Goal: Task Accomplishment & Management: Use online tool/utility

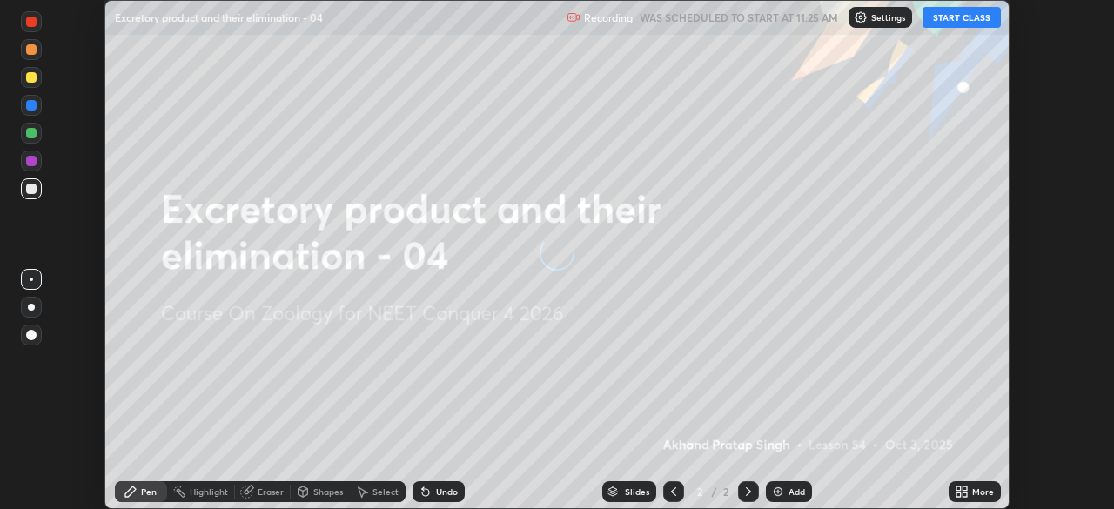
scroll to position [509, 1114]
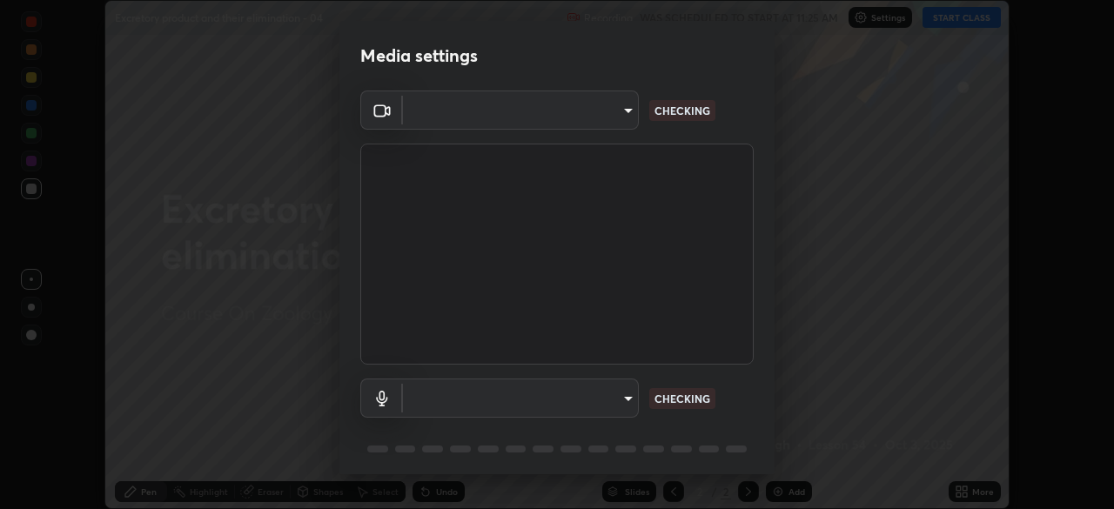
type input "c08bce05bf8d5aea718a1be68f52da0599af41aa0cc24399225b9d00f0db6711"
click at [616, 406] on body "Erase all Excretory product and their elimination - 04 Recording WAS SCHEDULED …" at bounding box center [557, 254] width 1114 height 509
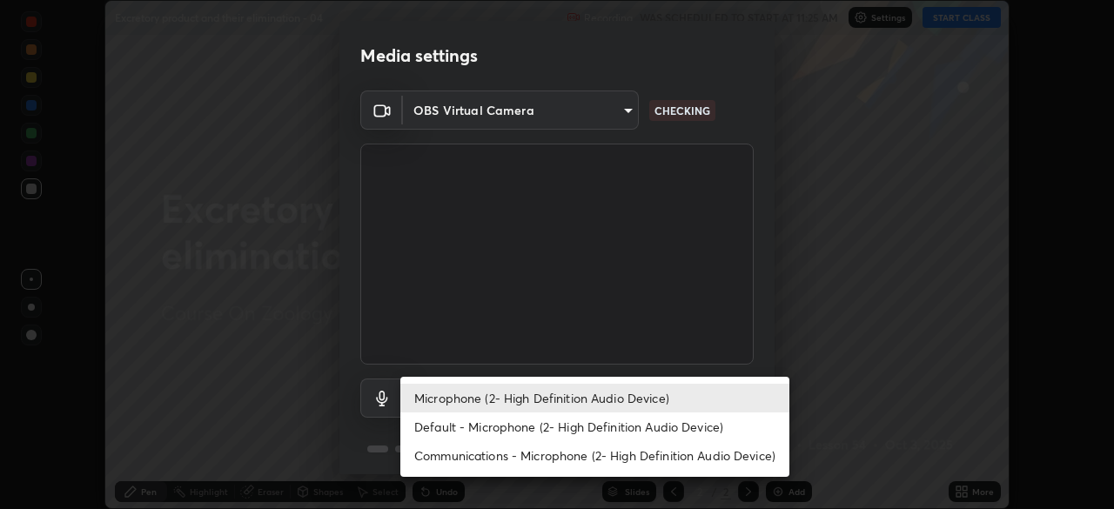
click at [756, 320] on div at bounding box center [557, 254] width 1114 height 509
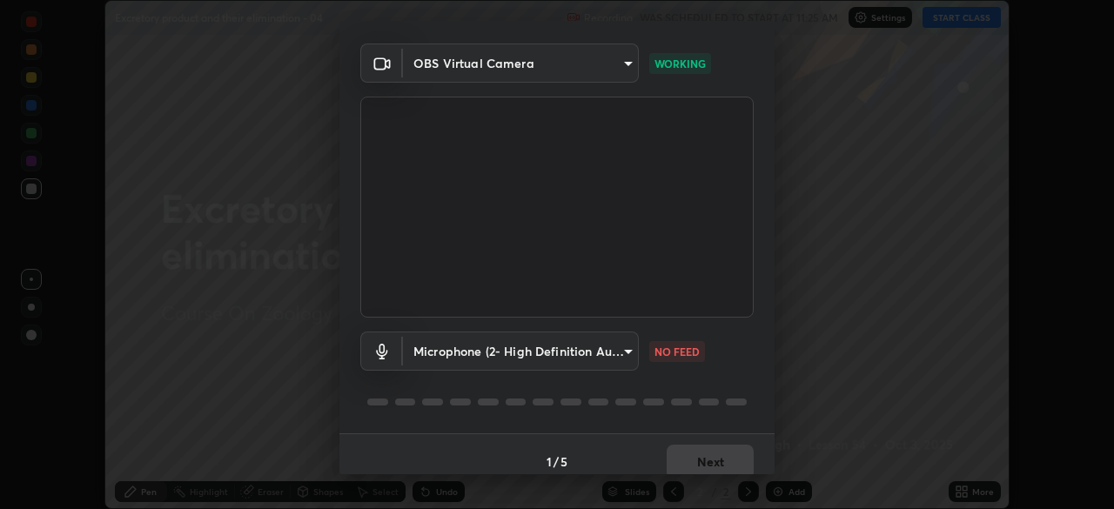
scroll to position [62, 0]
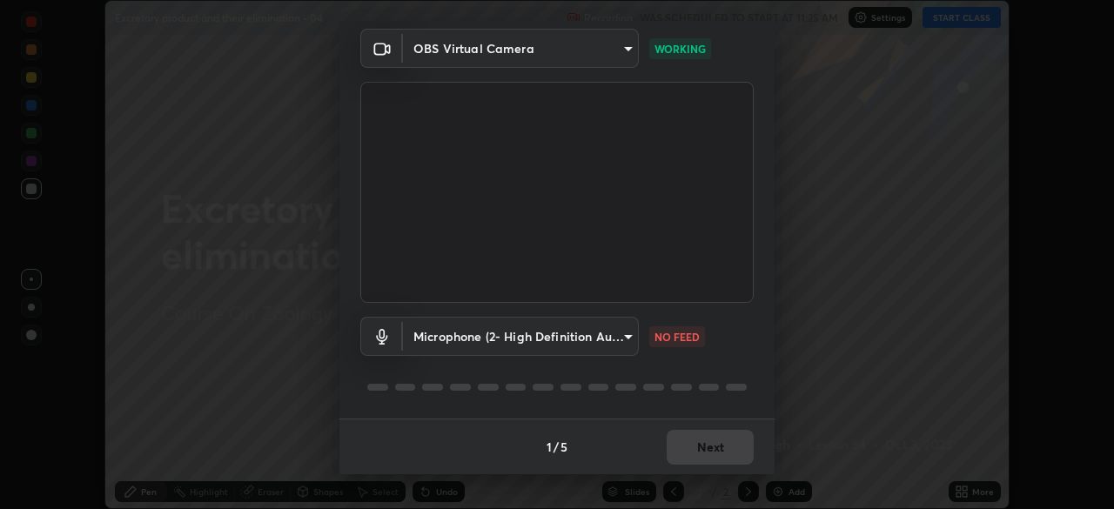
click at [621, 337] on body "Erase all Excretory product and their elimination - 04 Recording WAS SCHEDULED …" at bounding box center [557, 254] width 1114 height 509
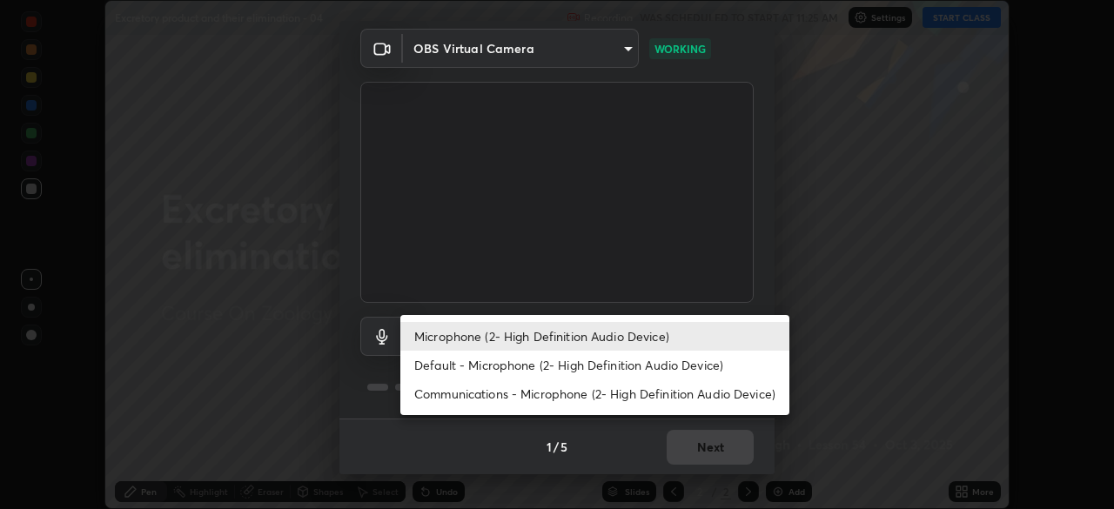
click at [622, 366] on li "Default - Microphone (2- High Definition Audio Device)" at bounding box center [594, 365] width 389 height 29
type input "default"
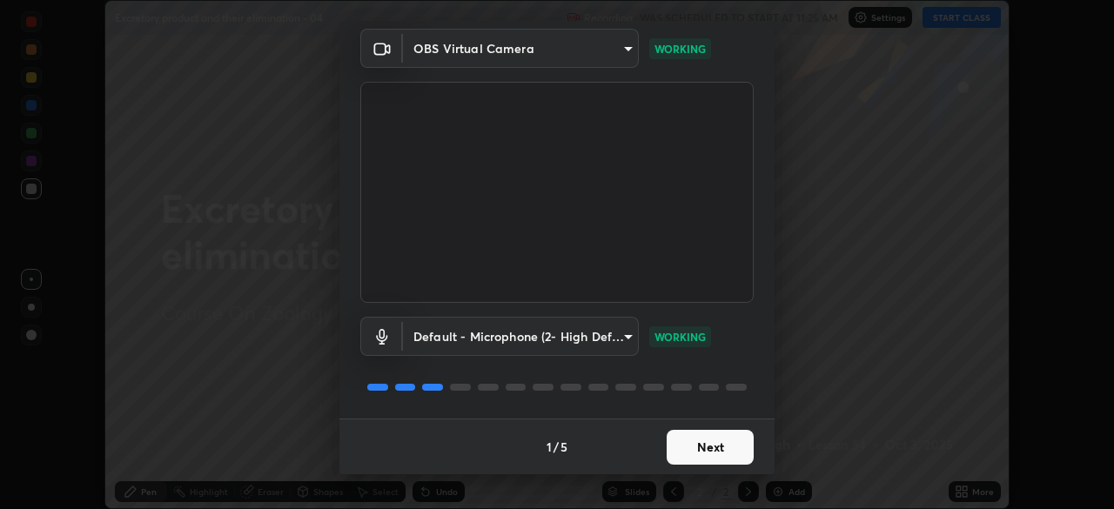
click at [706, 446] on button "Next" at bounding box center [710, 447] width 87 height 35
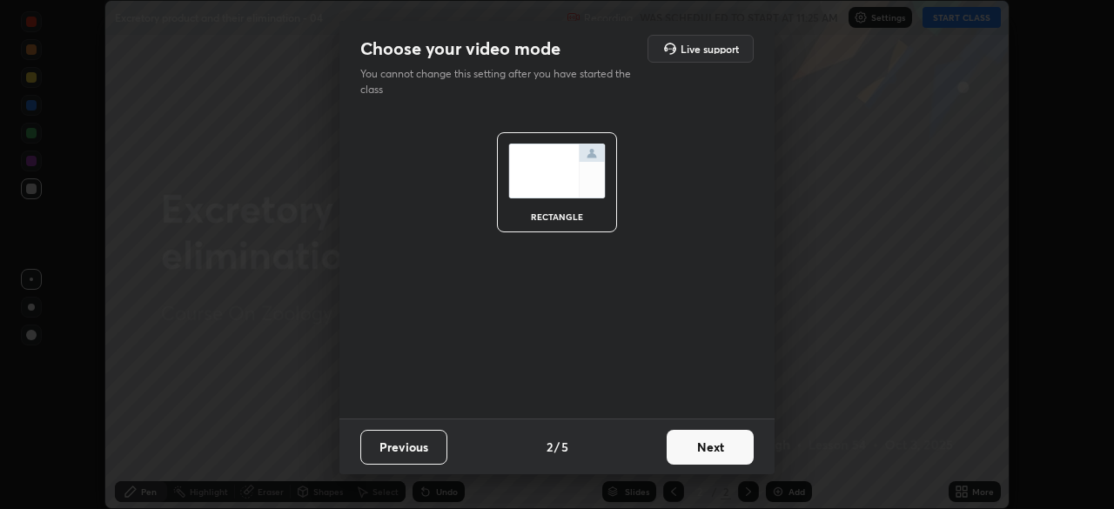
scroll to position [0, 0]
click at [708, 448] on button "Next" at bounding box center [710, 447] width 87 height 35
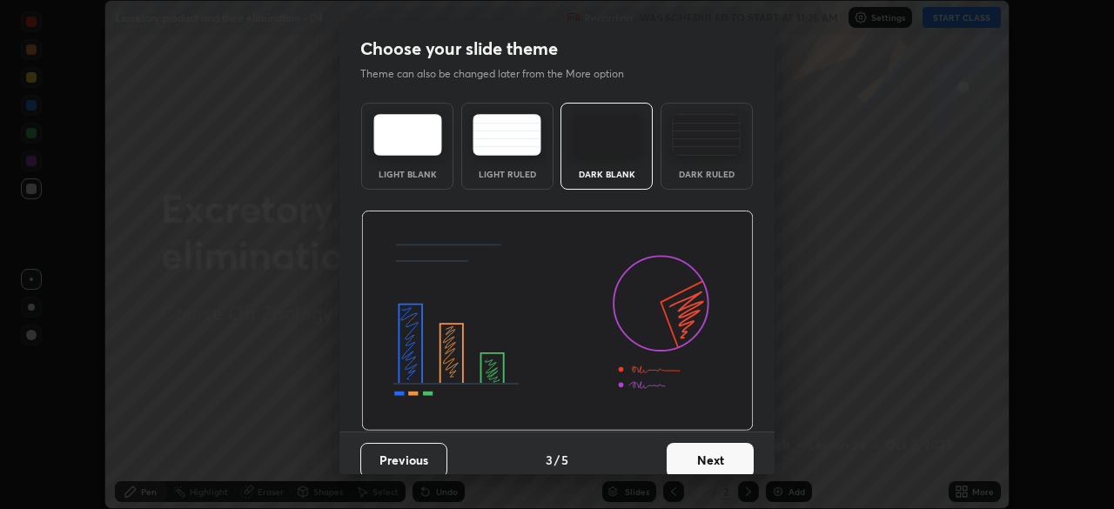
click at [717, 449] on button "Next" at bounding box center [710, 460] width 87 height 35
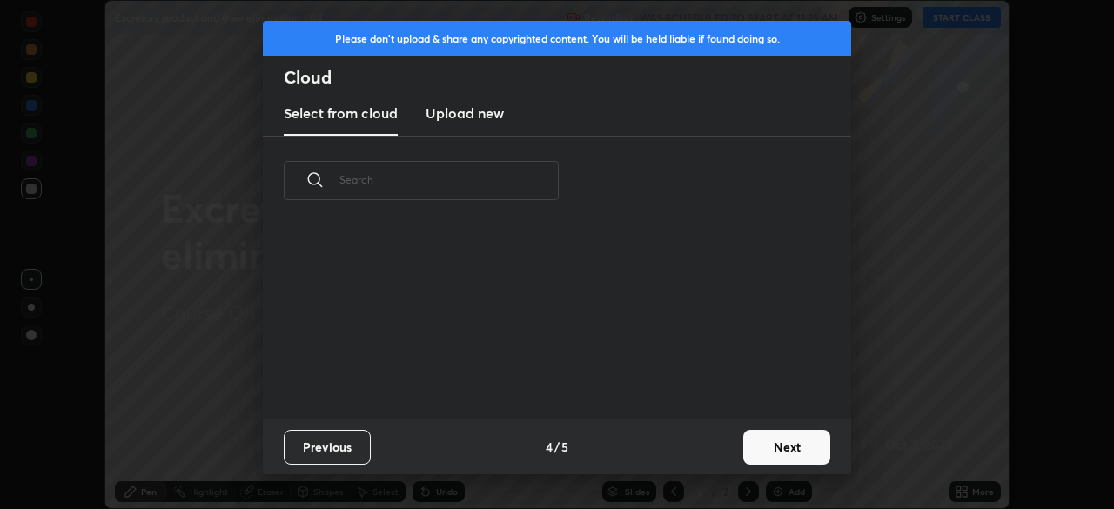
click at [726, 450] on div "Previous 4 / 5 Next" at bounding box center [557, 447] width 589 height 56
click at [745, 448] on button "Next" at bounding box center [787, 447] width 87 height 35
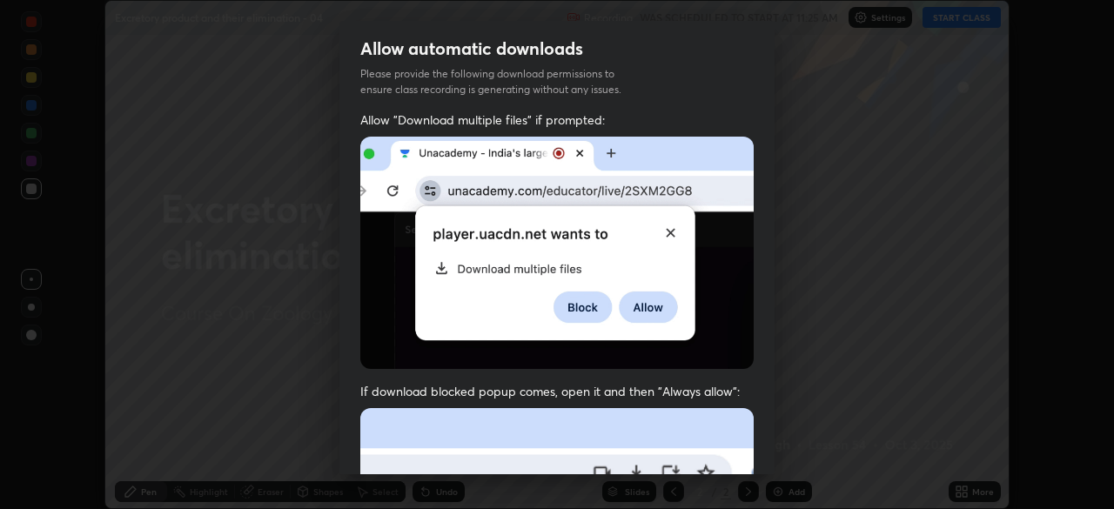
click at [756, 445] on div "Allow "Download multiple files" if prompted: If download blocked popup comes, o…" at bounding box center [557, 477] width 435 height 733
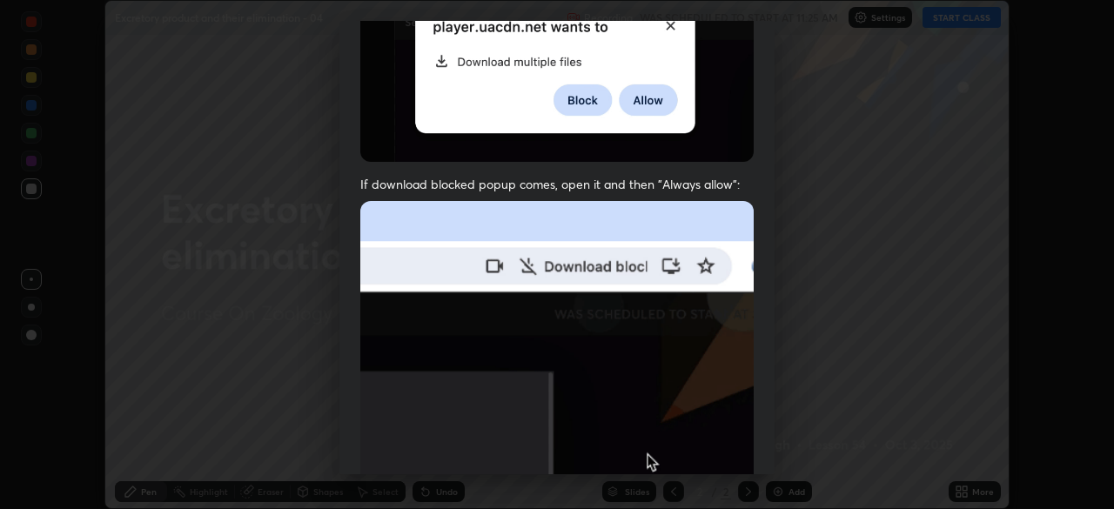
scroll to position [417, 0]
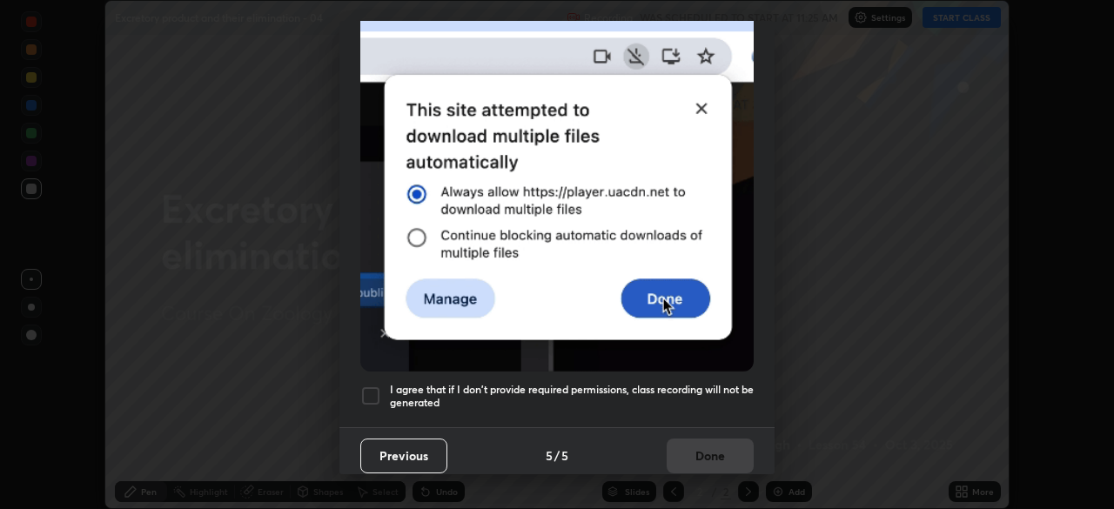
click at [675, 383] on h5 "I agree that if I don't provide required permissions, class recording will not …" at bounding box center [572, 396] width 364 height 27
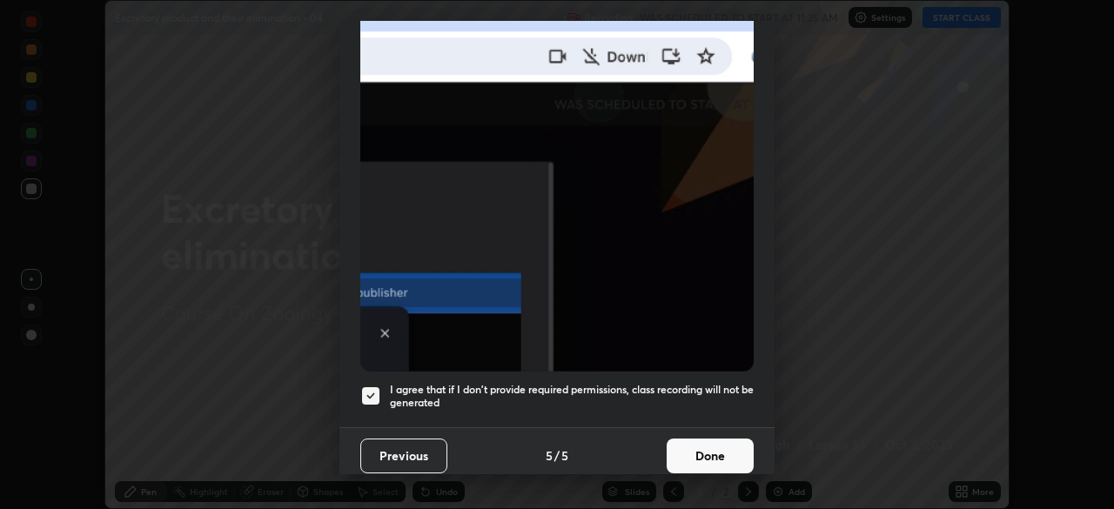
click at [682, 439] on button "Done" at bounding box center [710, 456] width 87 height 35
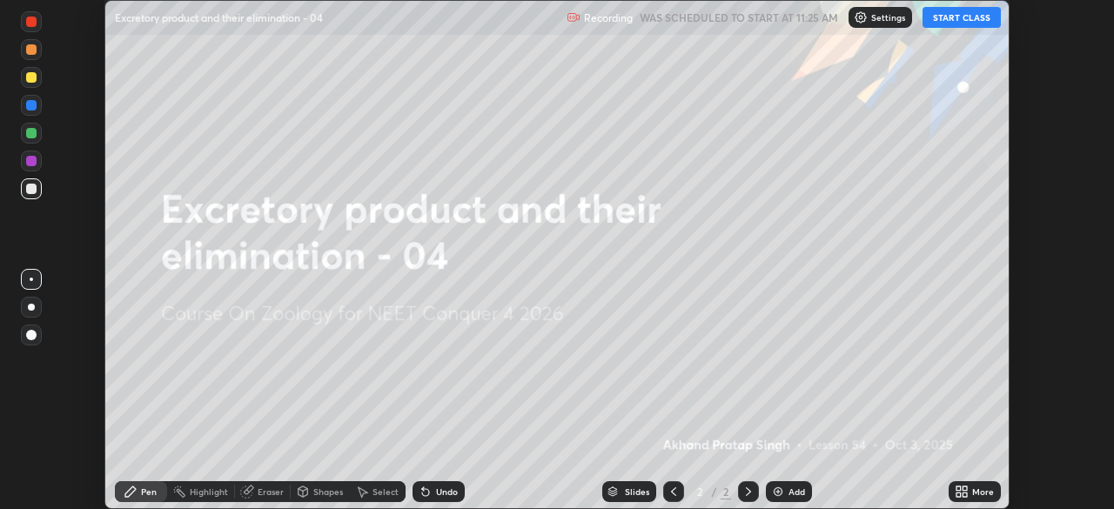
click at [943, 17] on button "START CLASS" at bounding box center [962, 17] width 78 height 21
click at [957, 489] on icon at bounding box center [959, 489] width 4 height 4
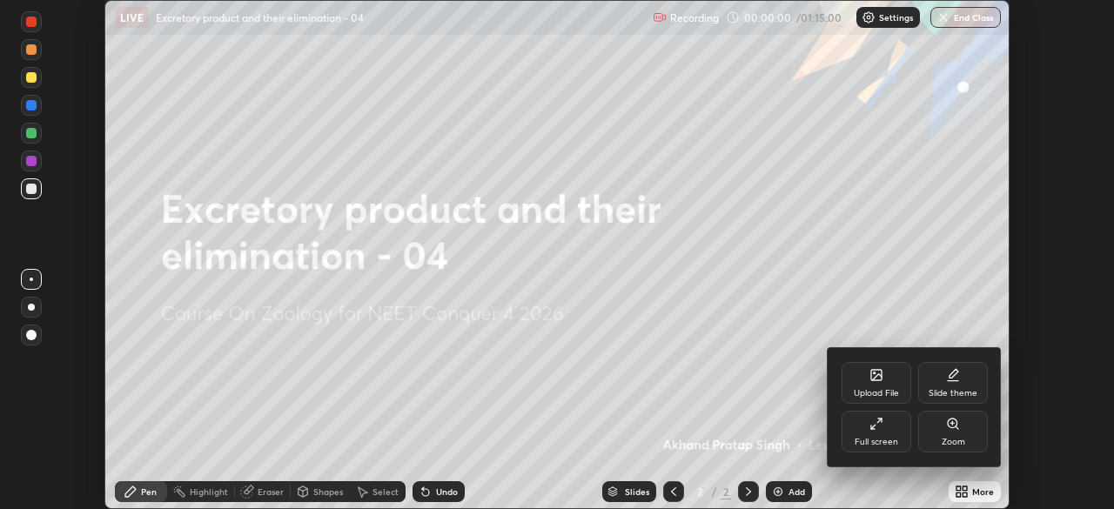
click at [866, 387] on div "Upload File" at bounding box center [877, 383] width 70 height 42
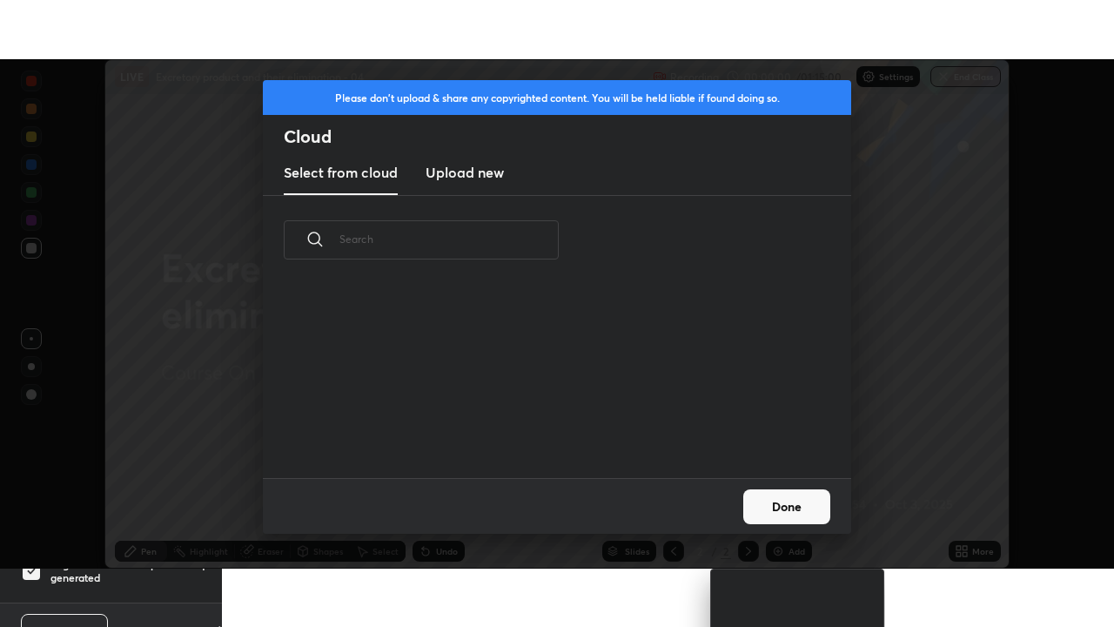
scroll to position [193, 559]
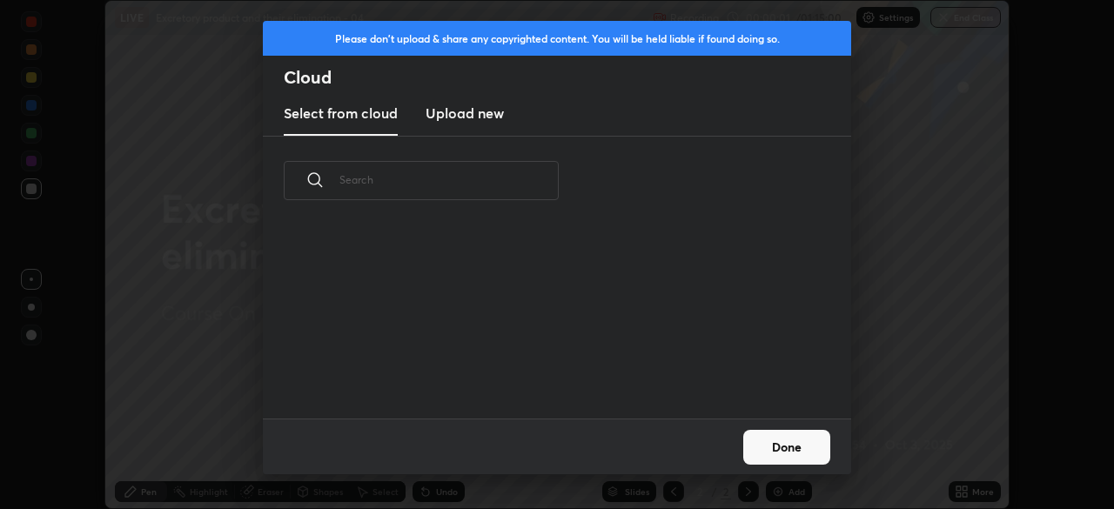
click at [469, 107] on h3 "Upload new" at bounding box center [465, 113] width 78 height 21
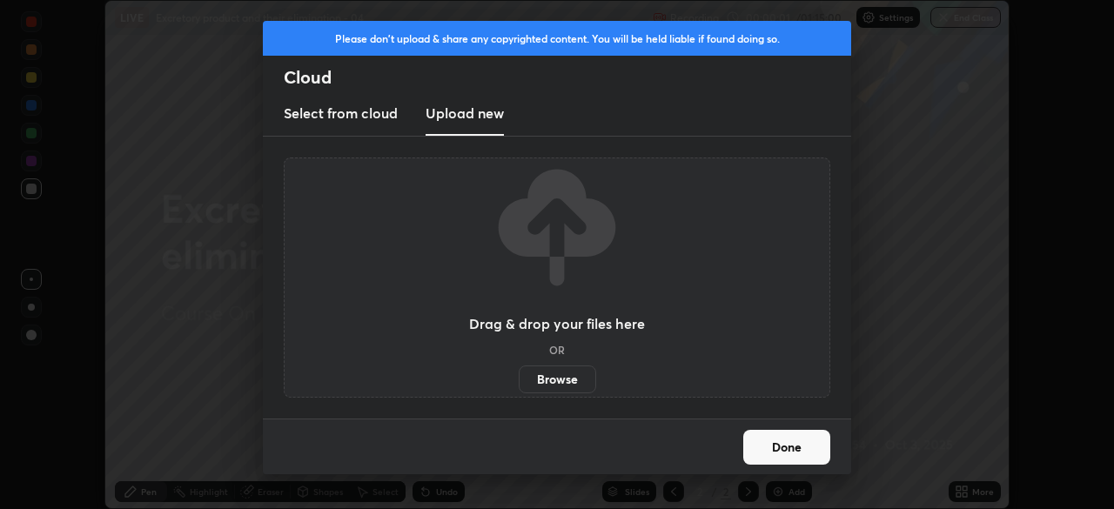
click at [555, 379] on label "Browse" at bounding box center [557, 380] width 77 height 28
click at [519, 379] on input "Browse" at bounding box center [519, 380] width 0 height 28
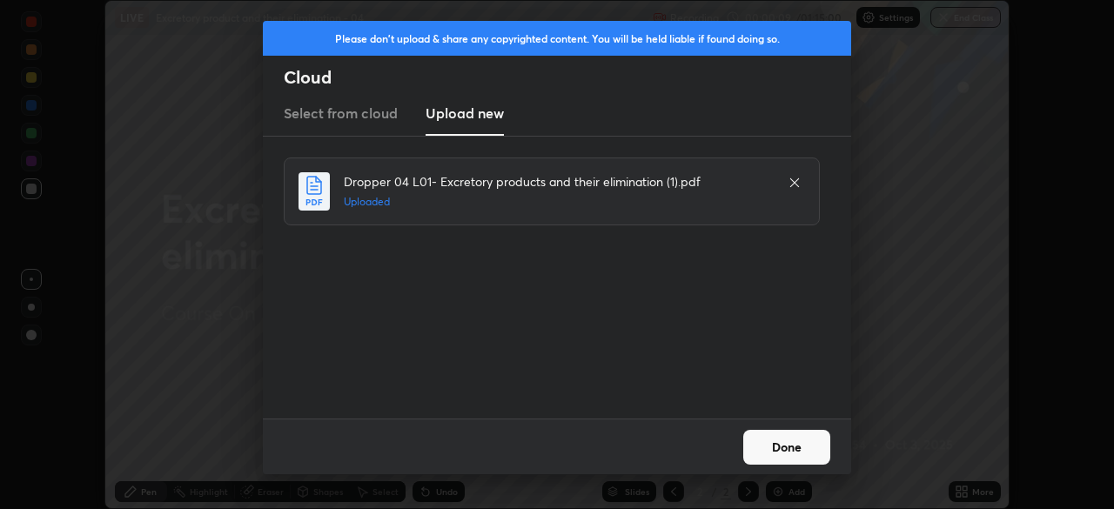
click at [798, 446] on button "Done" at bounding box center [787, 447] width 87 height 35
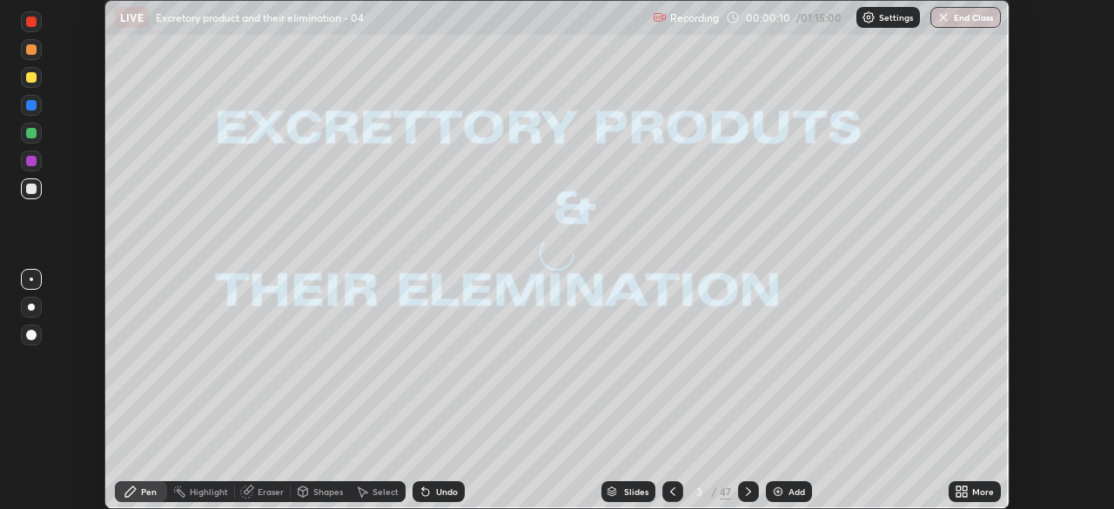
click at [963, 490] on icon at bounding box center [965, 489] width 4 height 4
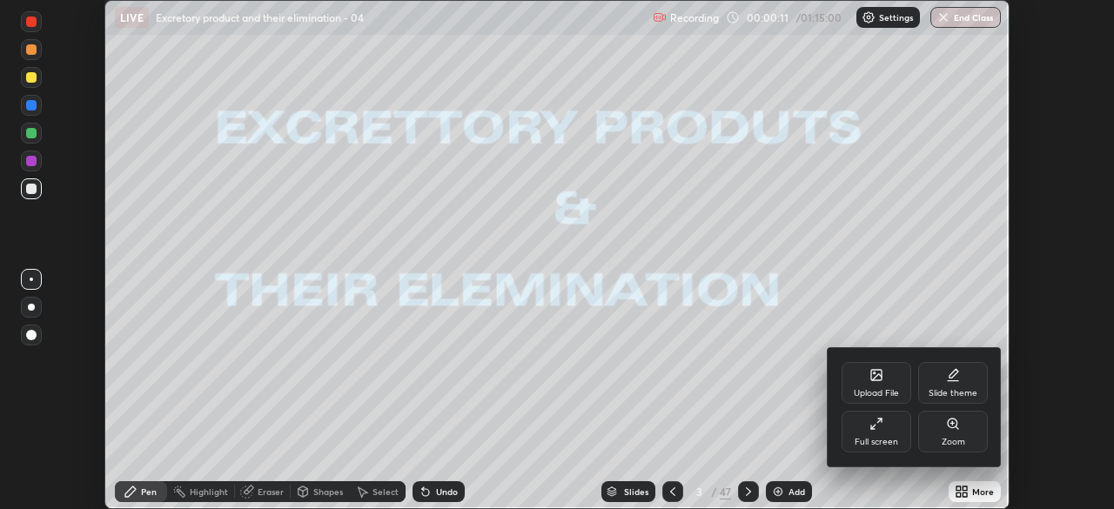
click at [878, 432] on div "Full screen" at bounding box center [877, 432] width 70 height 42
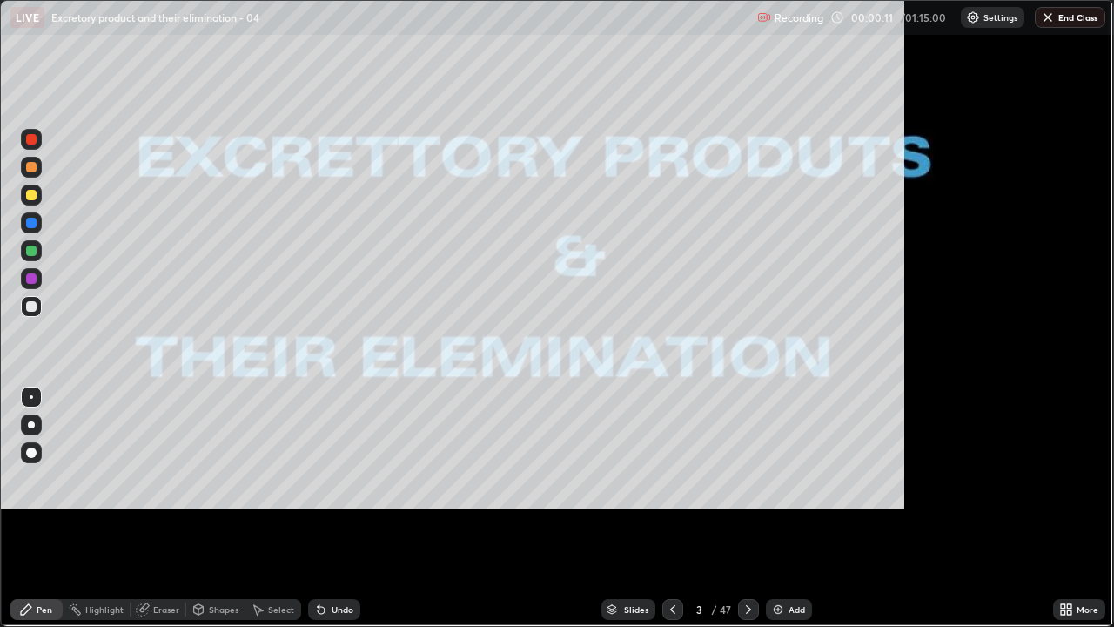
scroll to position [627, 1114]
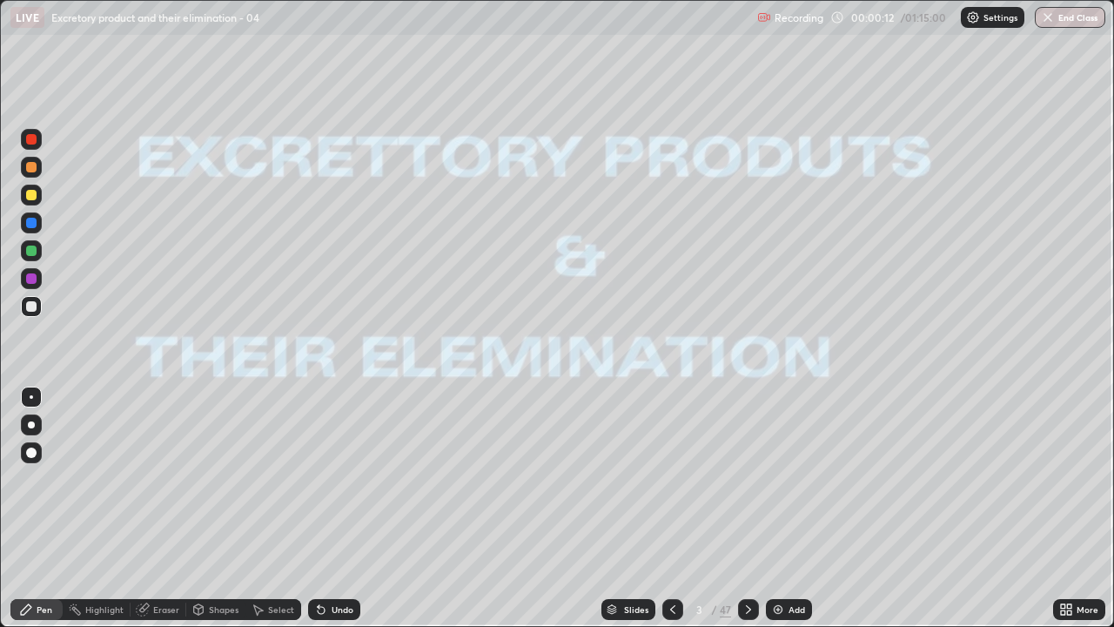
click at [747, 508] on icon at bounding box center [749, 609] width 14 height 14
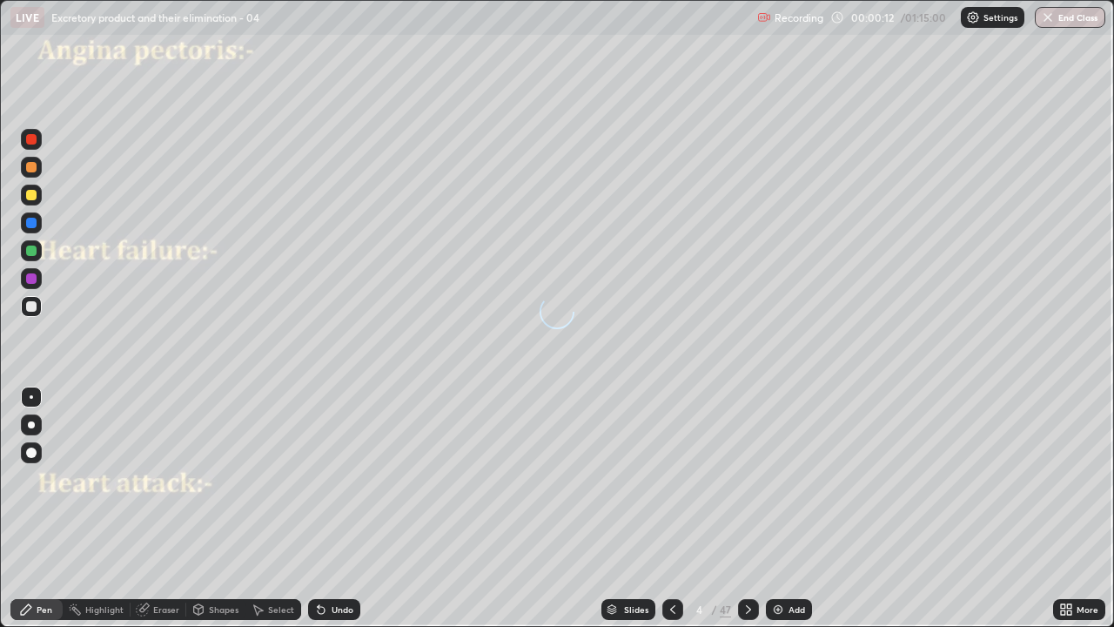
click at [749, 508] on icon at bounding box center [749, 609] width 14 height 14
click at [747, 508] on icon at bounding box center [749, 609] width 14 height 14
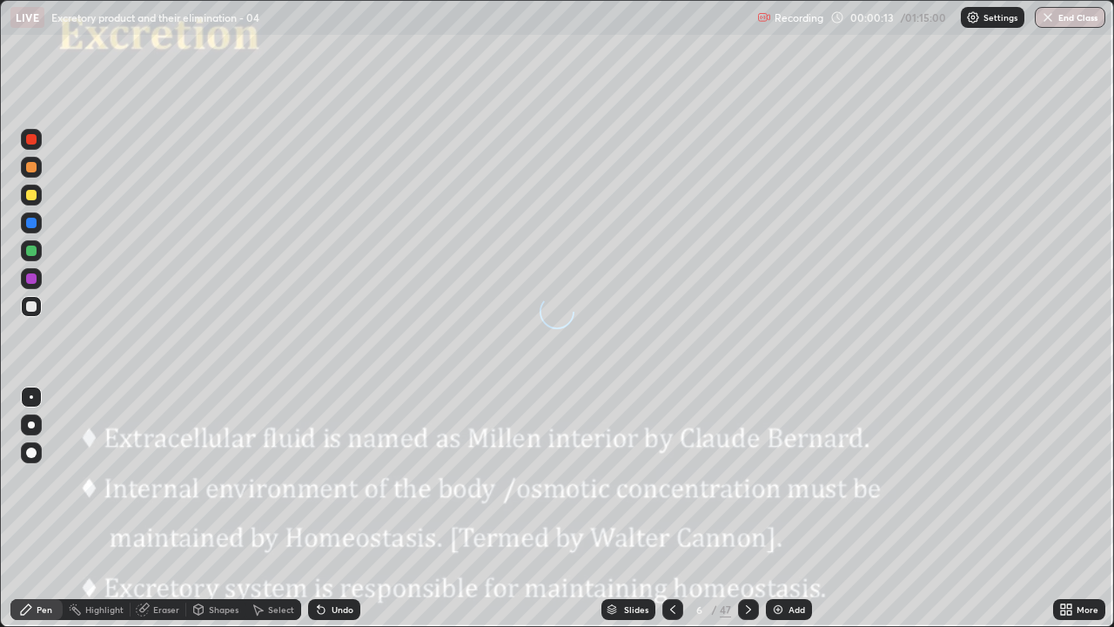
click at [748, 508] on icon at bounding box center [749, 609] width 14 height 14
click at [747, 508] on icon at bounding box center [749, 609] width 14 height 14
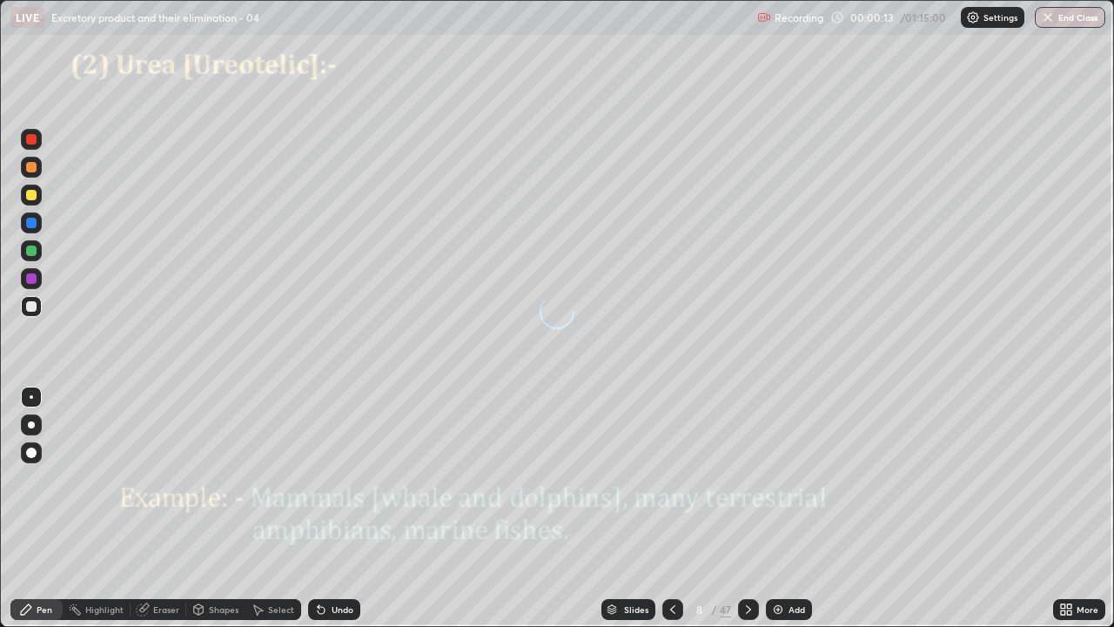
click at [746, 508] on icon at bounding box center [748, 609] width 5 height 9
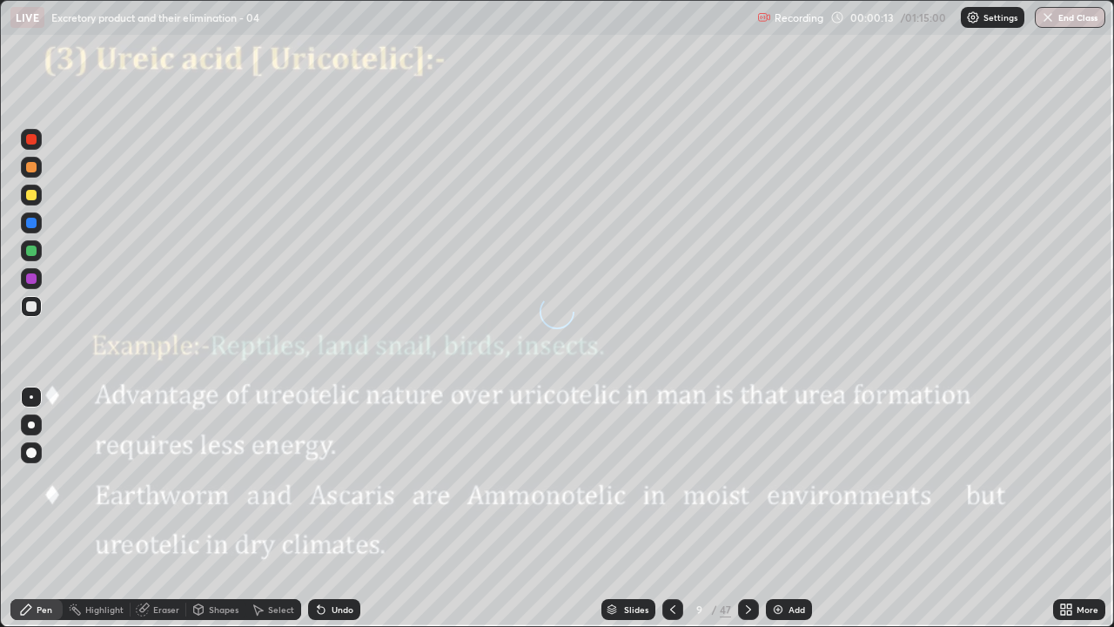
click at [744, 508] on icon at bounding box center [749, 609] width 14 height 14
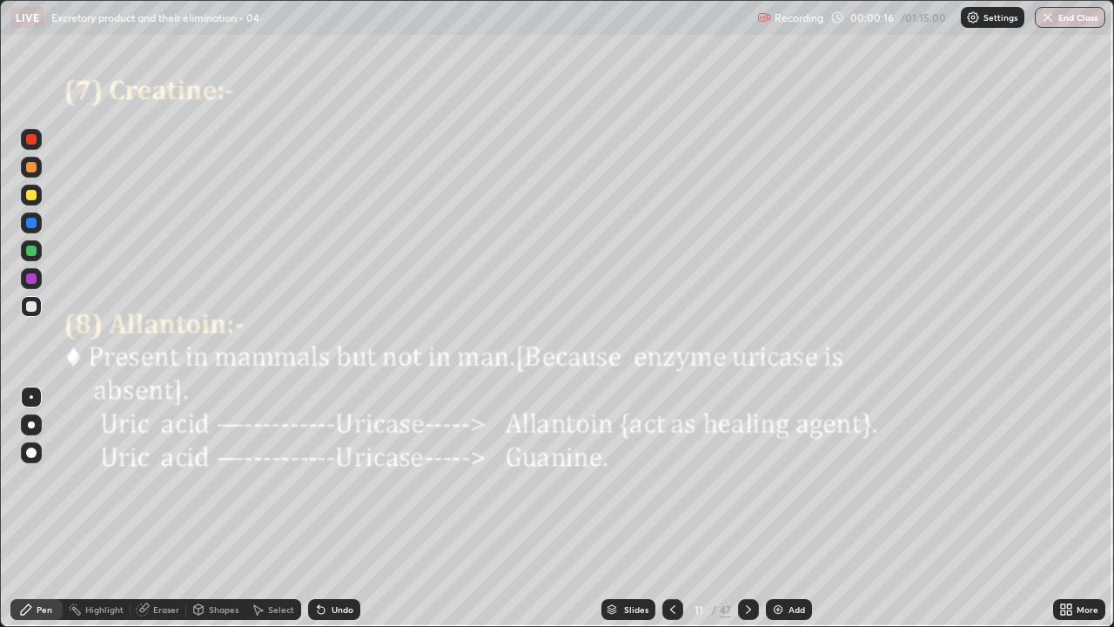
click at [742, 508] on icon at bounding box center [749, 609] width 14 height 14
click at [744, 508] on icon at bounding box center [749, 609] width 14 height 14
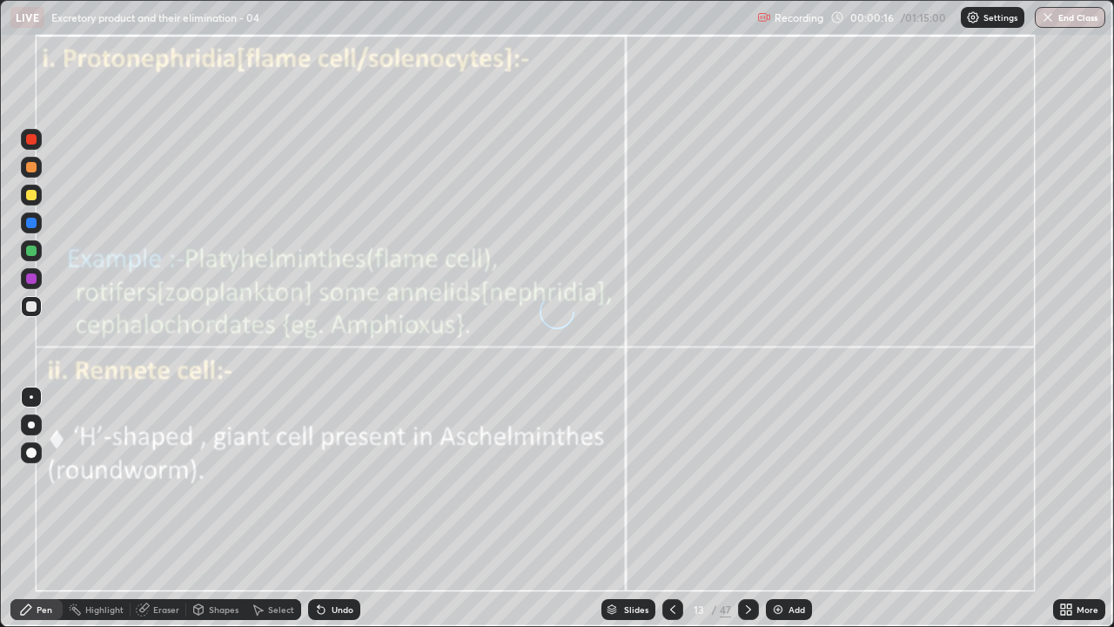
click at [746, 508] on icon at bounding box center [749, 609] width 14 height 14
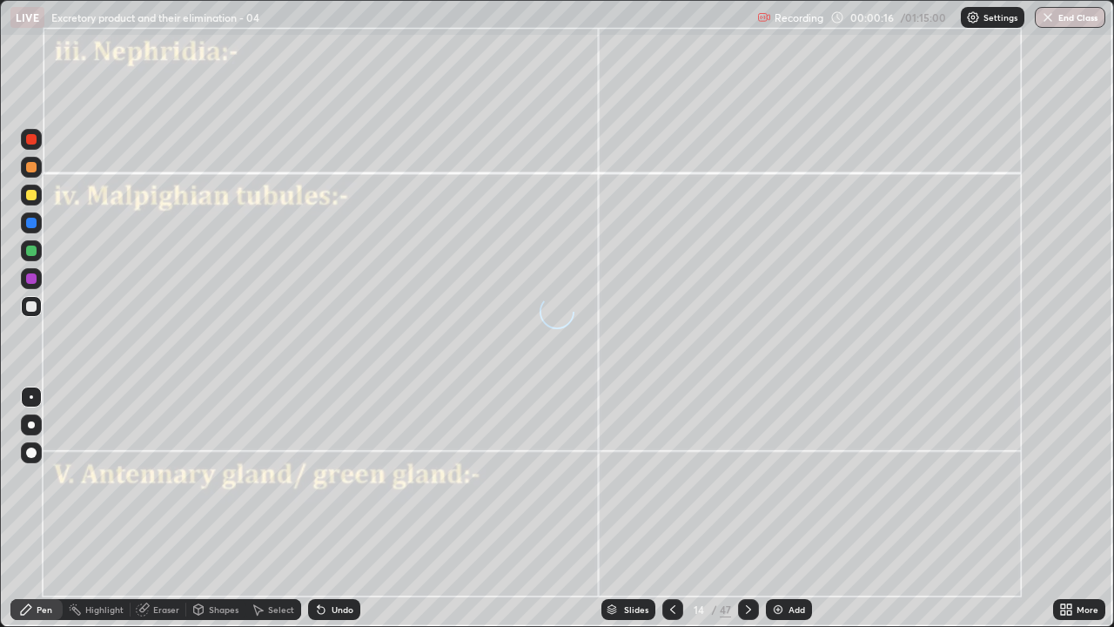
click at [745, 508] on icon at bounding box center [749, 609] width 14 height 14
click at [743, 508] on icon at bounding box center [749, 609] width 14 height 14
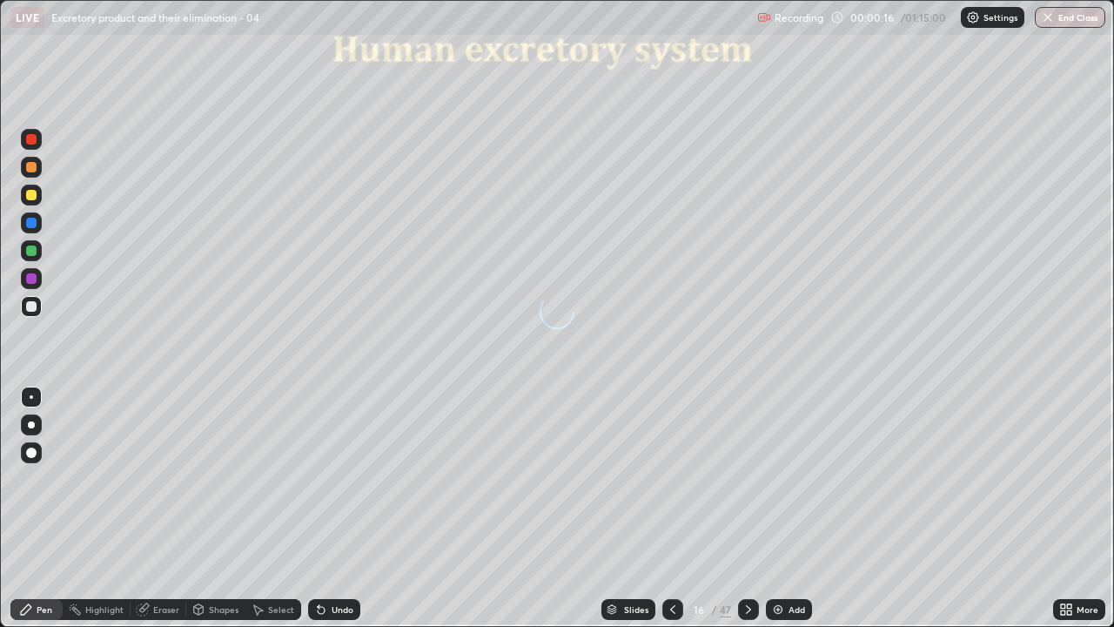
click at [747, 508] on icon at bounding box center [749, 609] width 14 height 14
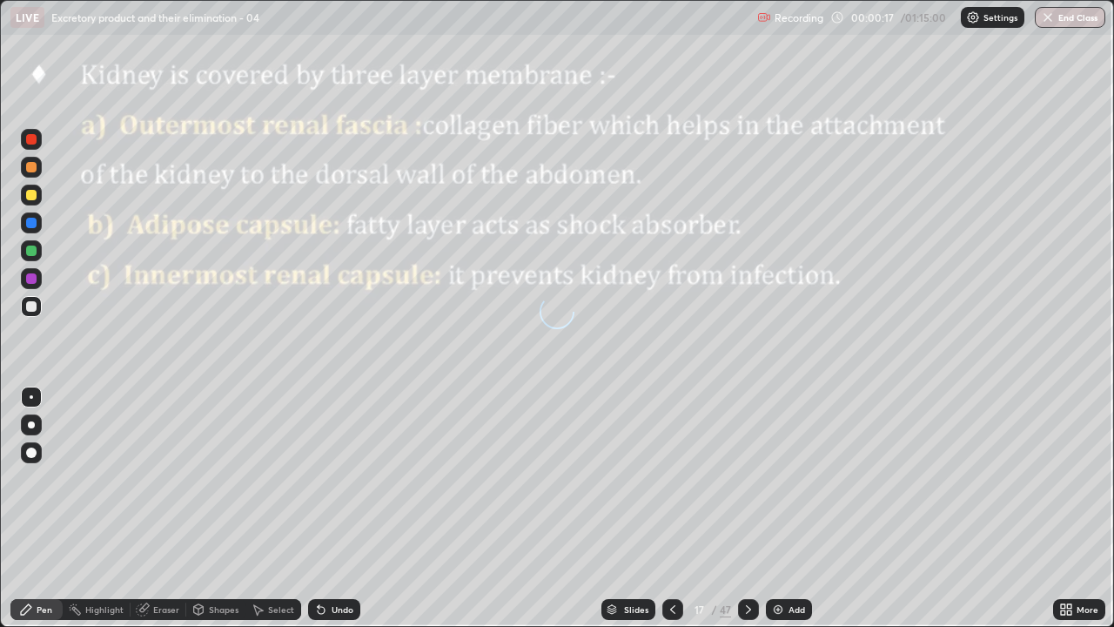
click at [745, 508] on icon at bounding box center [749, 609] width 14 height 14
click at [746, 508] on icon at bounding box center [749, 609] width 14 height 14
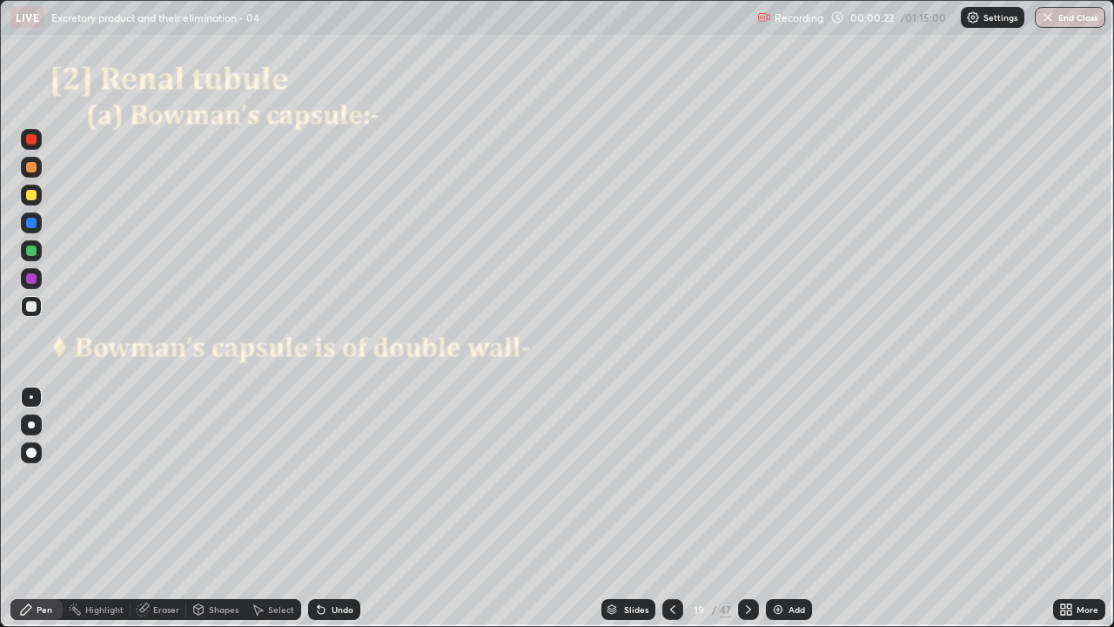
click at [747, 508] on icon at bounding box center [749, 609] width 14 height 14
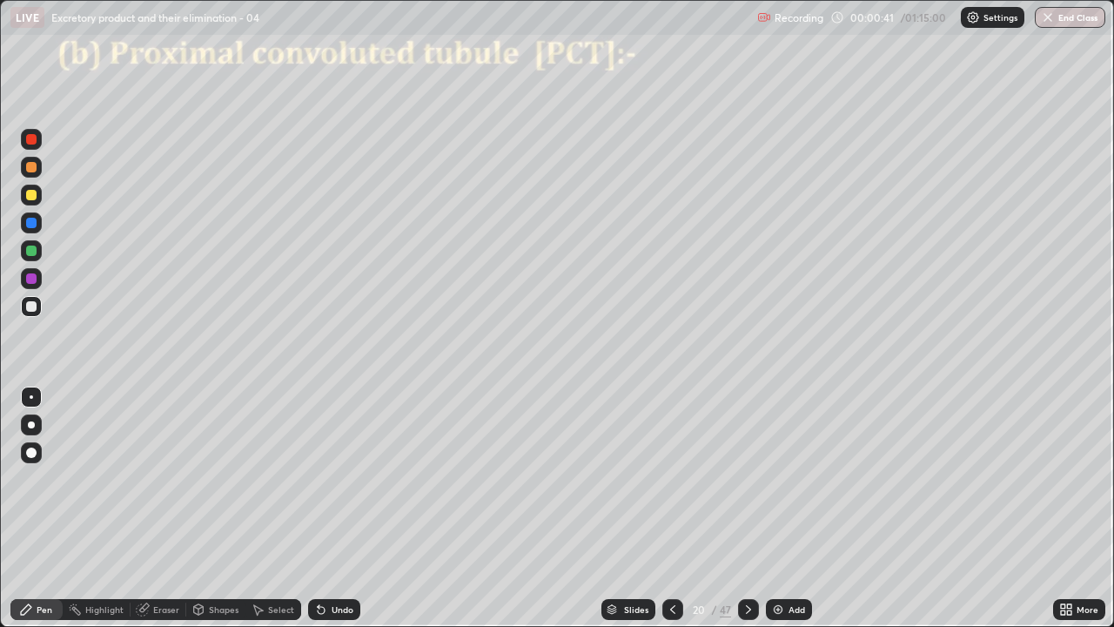
click at [671, 508] on icon at bounding box center [673, 609] width 14 height 14
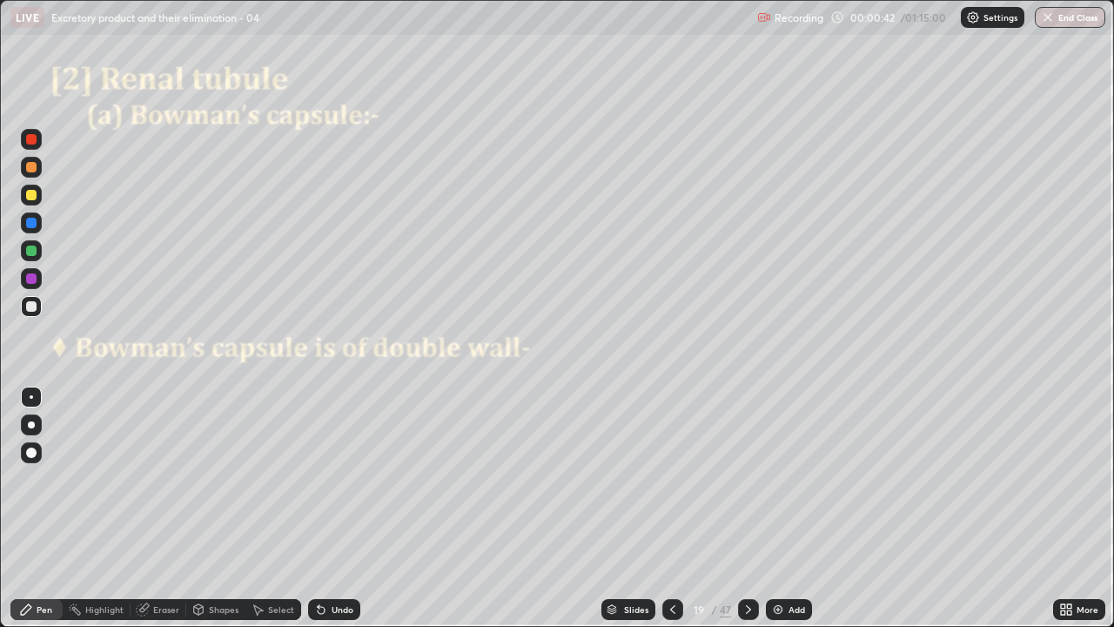
click at [669, 508] on icon at bounding box center [673, 609] width 14 height 14
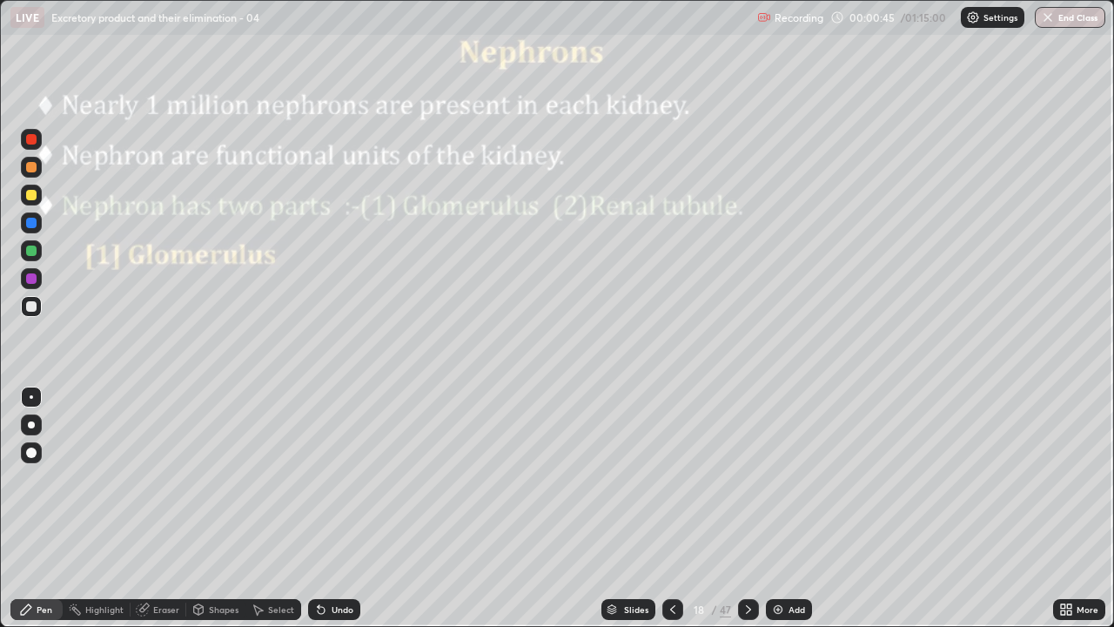
click at [747, 508] on icon at bounding box center [749, 609] width 14 height 14
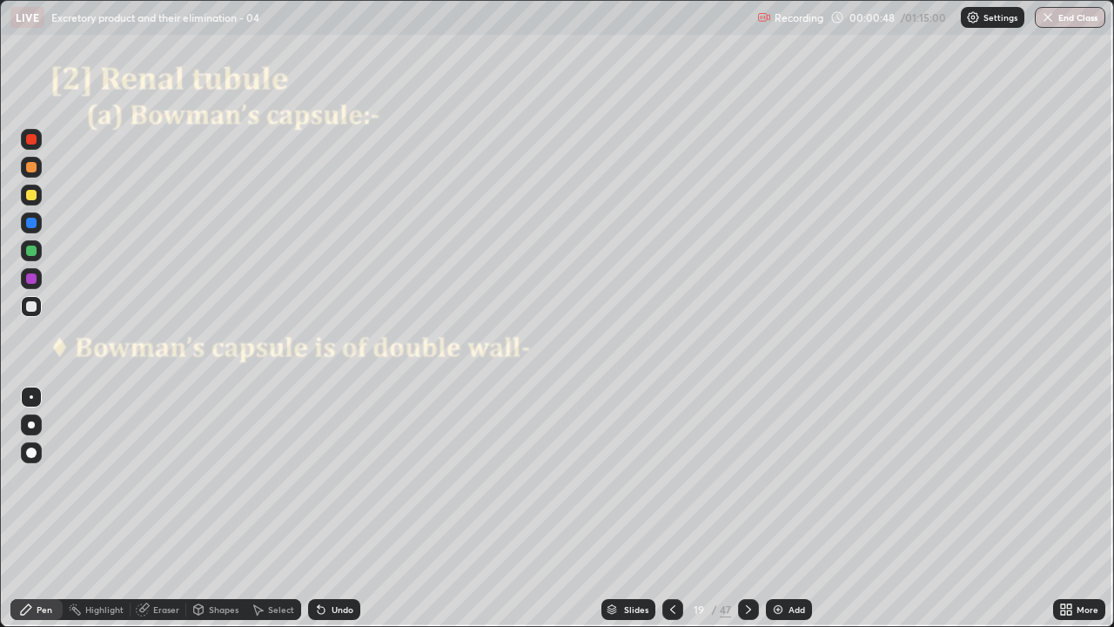
click at [746, 508] on div at bounding box center [748, 609] width 21 height 21
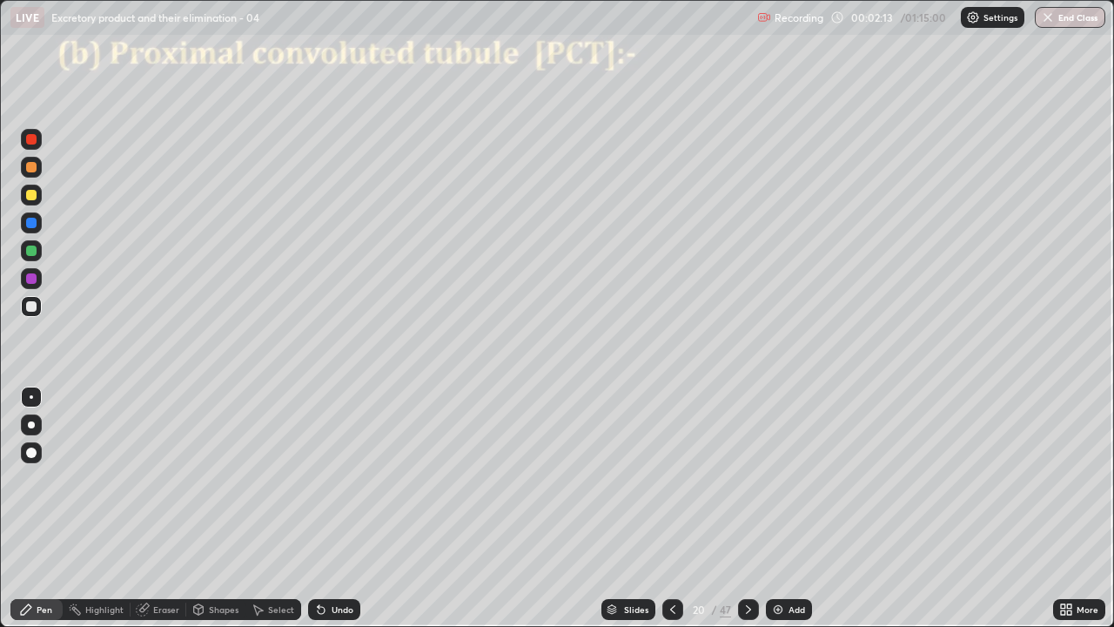
click at [32, 306] on div at bounding box center [31, 306] width 10 height 10
click at [318, 508] on icon at bounding box center [319, 606] width 2 height 2
click at [340, 508] on div "Undo" at bounding box center [343, 609] width 22 height 9
click at [343, 508] on div "Undo" at bounding box center [334, 609] width 52 height 21
click at [747, 508] on icon at bounding box center [749, 609] width 14 height 14
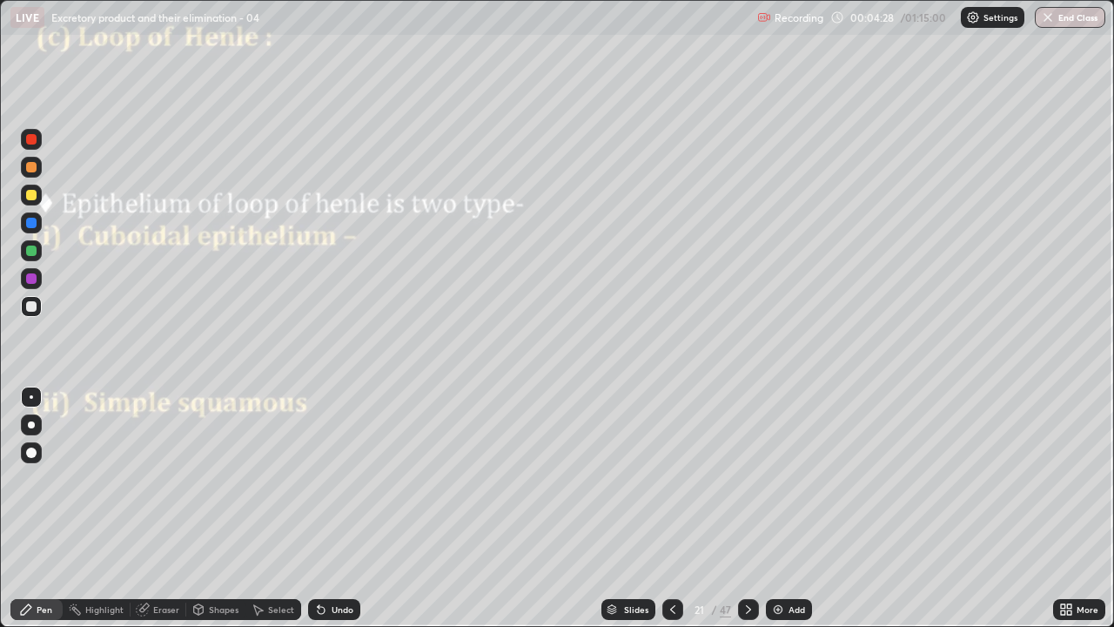
click at [30, 454] on div at bounding box center [31, 453] width 10 height 10
click at [35, 307] on div at bounding box center [31, 306] width 10 height 10
click at [32, 170] on div at bounding box center [31, 167] width 10 height 10
click at [343, 508] on div "Undo" at bounding box center [343, 609] width 22 height 9
click at [338, 508] on div "Undo" at bounding box center [334, 609] width 52 height 21
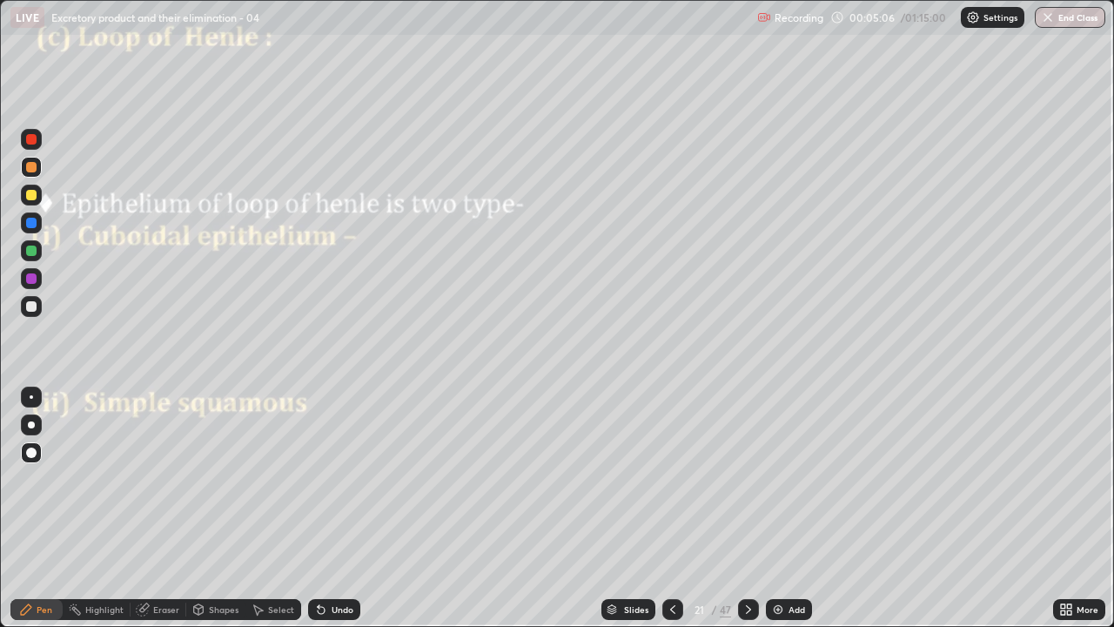
click at [31, 397] on div at bounding box center [31, 396] width 3 height 3
click at [34, 311] on div at bounding box center [31, 306] width 10 height 10
click at [34, 175] on div at bounding box center [31, 167] width 21 height 21
click at [165, 508] on div "Eraser" at bounding box center [166, 609] width 26 height 9
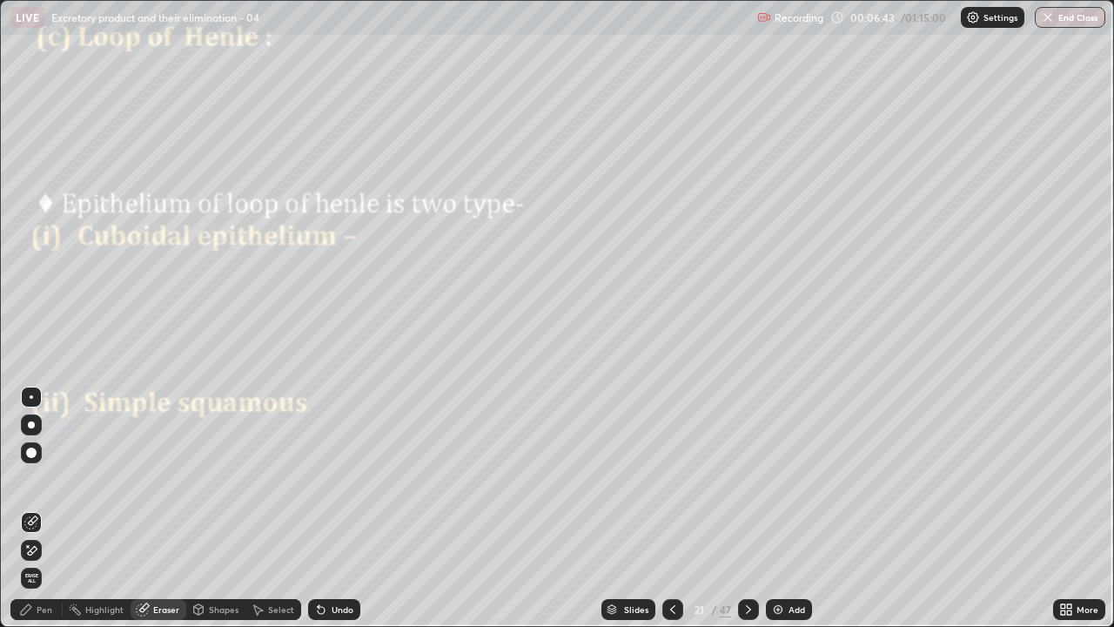
click at [35, 508] on icon at bounding box center [31, 522] width 14 height 14
click at [45, 508] on div "Pen" at bounding box center [45, 609] width 16 height 9
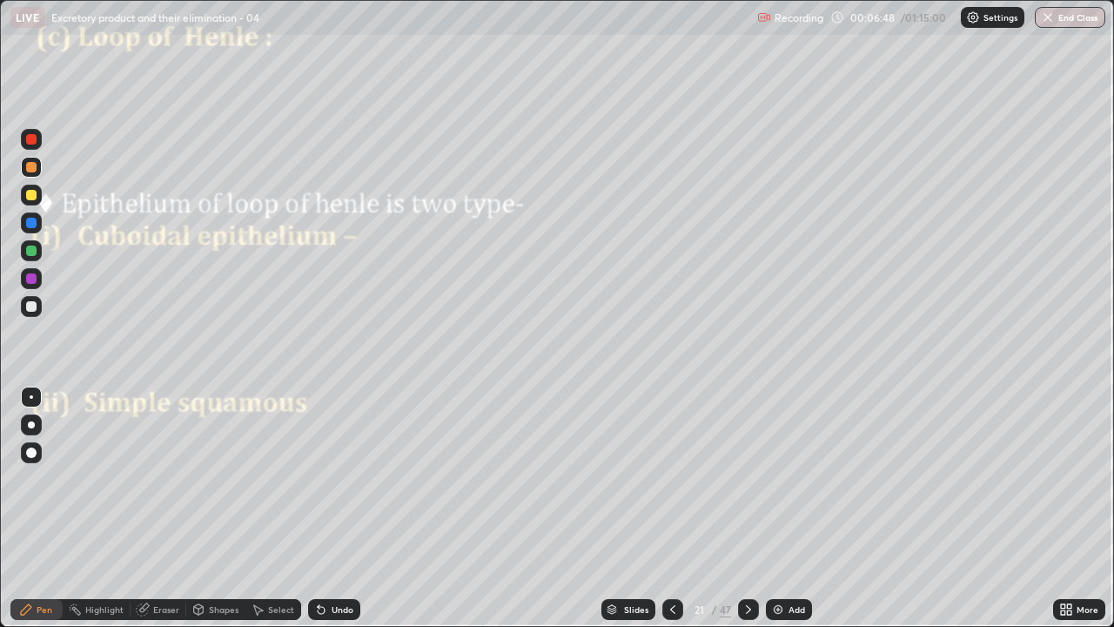
click at [33, 253] on div at bounding box center [31, 251] width 10 height 10
click at [29, 448] on div at bounding box center [31, 453] width 10 height 10
click at [30, 192] on div at bounding box center [31, 195] width 10 height 10
click at [38, 280] on div at bounding box center [31, 278] width 21 height 21
click at [31, 397] on div at bounding box center [31, 396] width 3 height 3
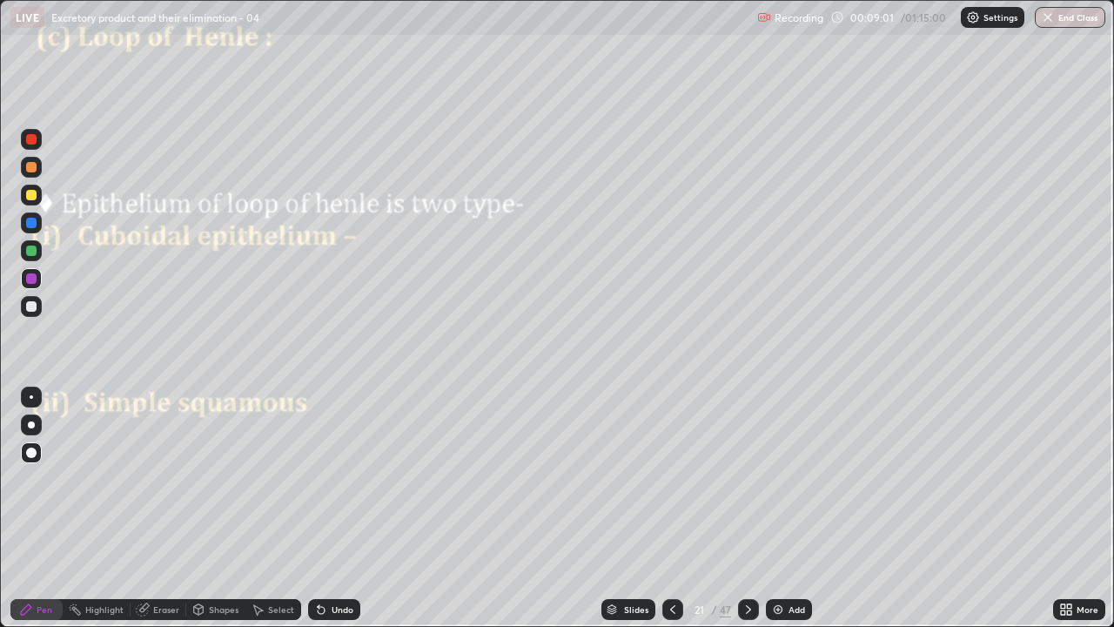
click at [31, 397] on div at bounding box center [31, 396] width 3 height 3
click at [32, 306] on div at bounding box center [31, 306] width 10 height 10
click at [31, 397] on div at bounding box center [31, 396] width 3 height 3
click at [317, 508] on icon at bounding box center [321, 609] width 14 height 14
click at [322, 508] on icon at bounding box center [321, 610] width 7 height 7
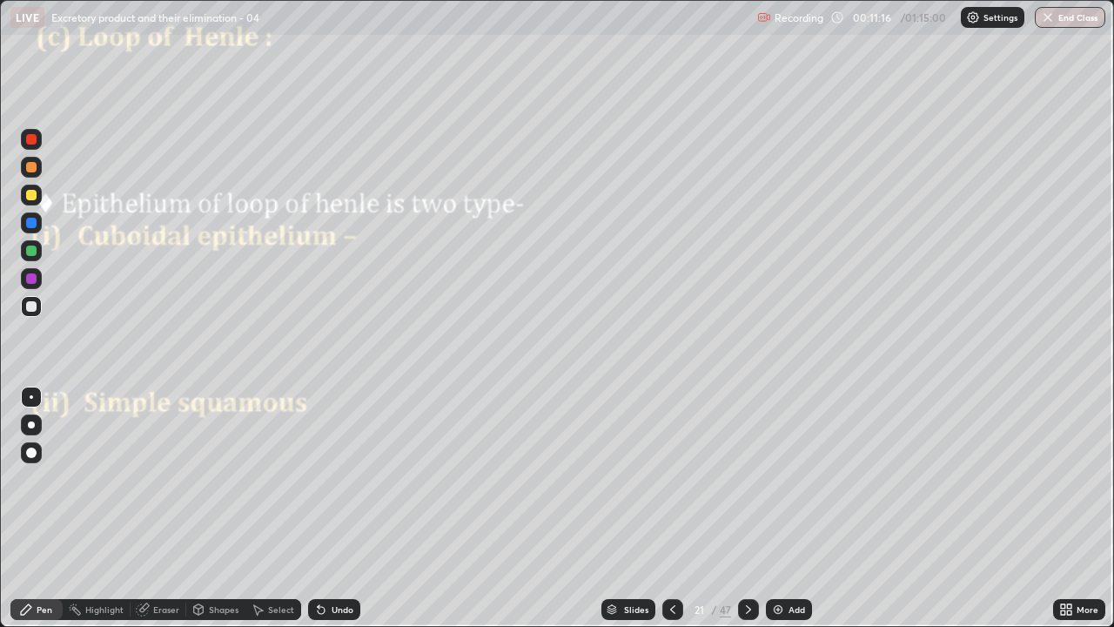
click at [319, 508] on icon at bounding box center [321, 610] width 7 height 7
click at [328, 508] on div "Undo" at bounding box center [334, 609] width 52 height 21
click at [326, 508] on div "Undo" at bounding box center [334, 609] width 52 height 21
click at [326, 508] on icon at bounding box center [321, 609] width 14 height 14
click at [32, 251] on div at bounding box center [31, 251] width 10 height 10
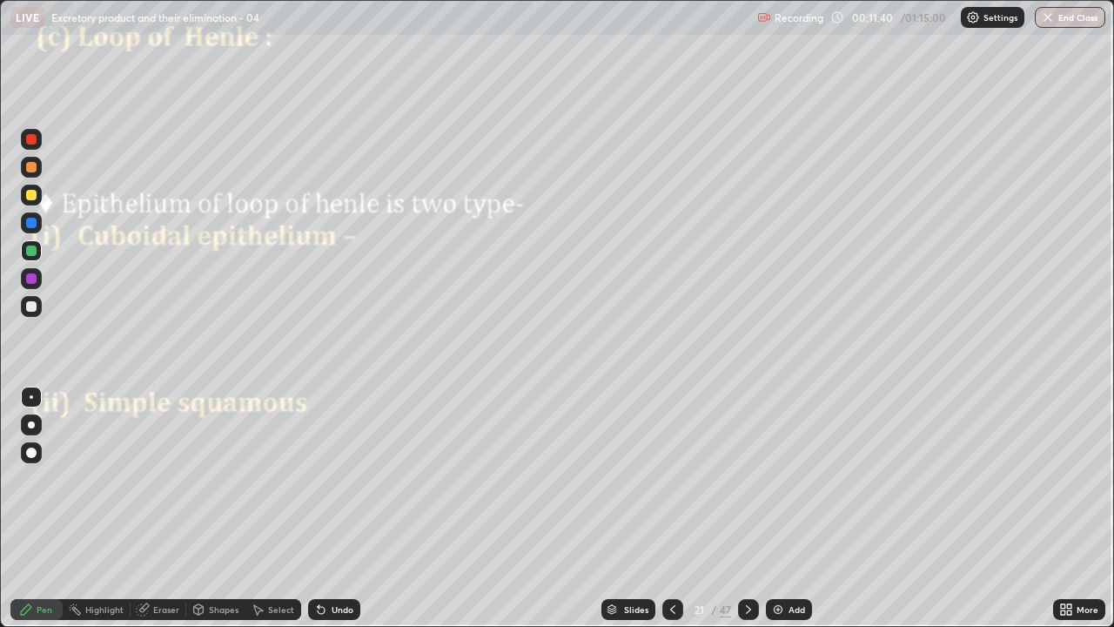
click at [32, 307] on div at bounding box center [31, 306] width 10 height 10
click at [30, 454] on div at bounding box center [31, 453] width 10 height 10
click at [33, 274] on div at bounding box center [31, 278] width 10 height 10
click at [32, 395] on div at bounding box center [31, 396] width 3 height 3
click at [31, 306] on div at bounding box center [31, 306] width 10 height 10
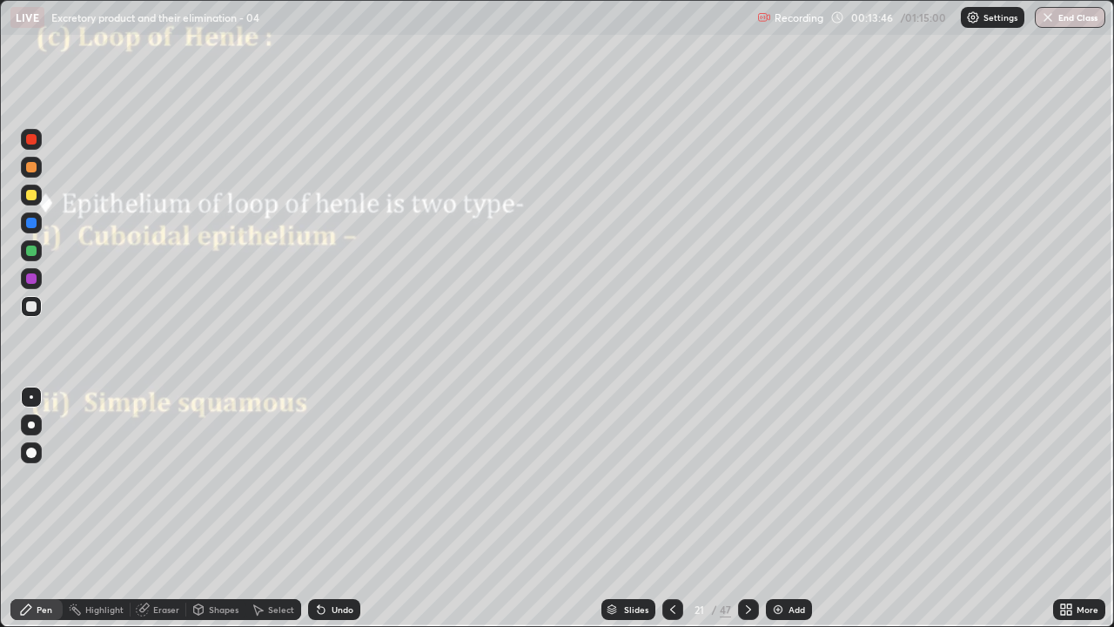
click at [154, 508] on div "Eraser" at bounding box center [166, 609] width 26 height 9
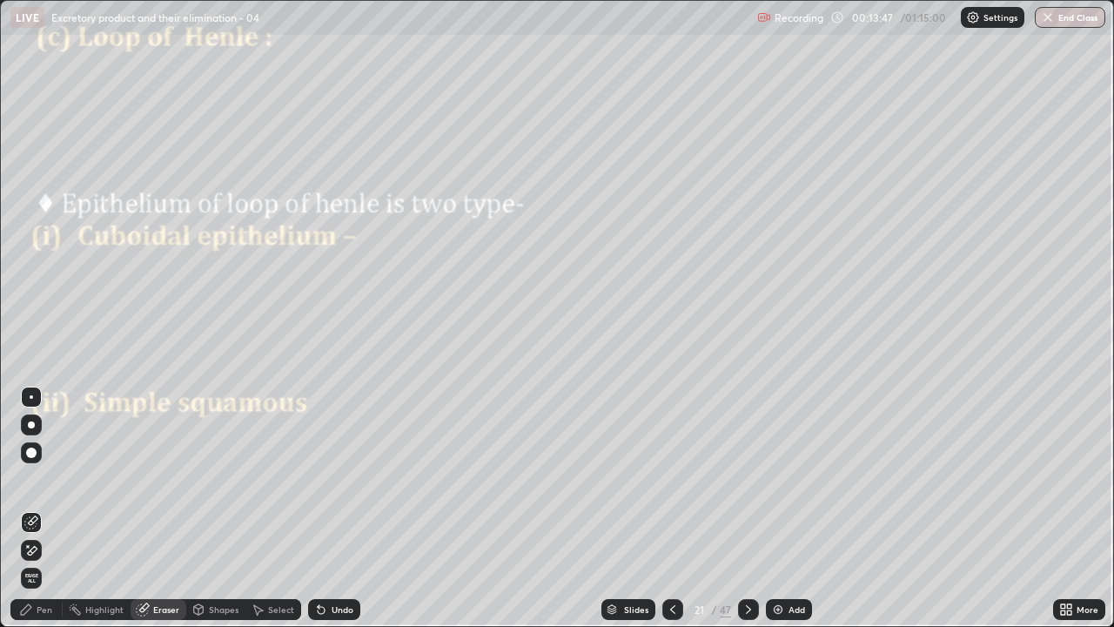
click at [33, 508] on icon at bounding box center [33, 520] width 10 height 9
click at [46, 508] on div "Pen" at bounding box center [36, 609] width 52 height 21
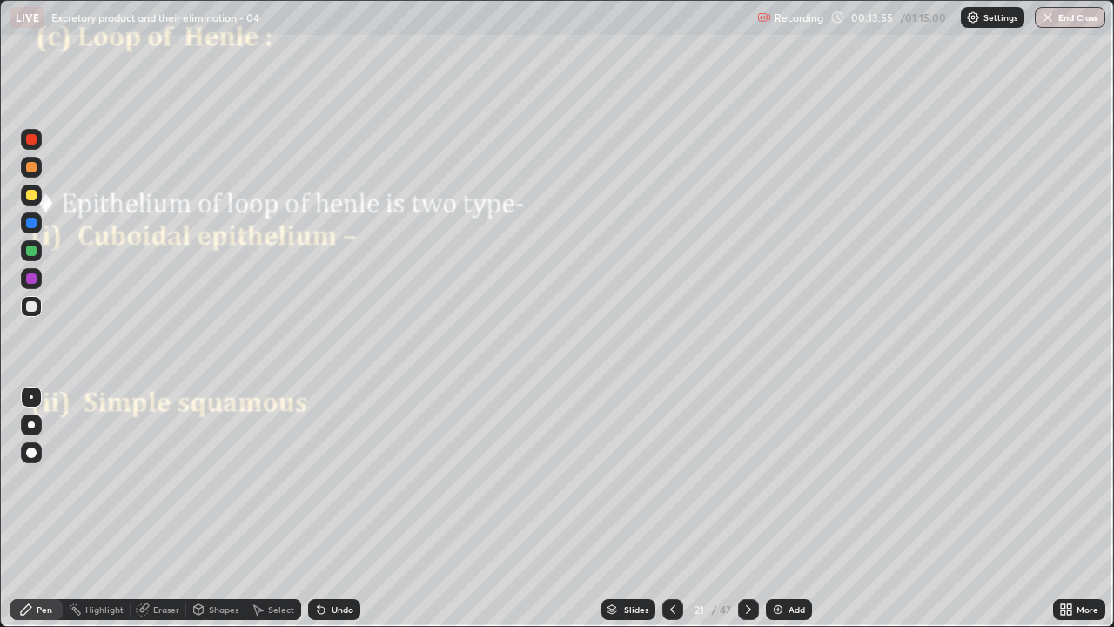
click at [39, 508] on div "Pen" at bounding box center [36, 609] width 52 height 21
click at [31, 397] on div at bounding box center [31, 396] width 3 height 3
click at [30, 304] on div at bounding box center [31, 306] width 10 height 10
click at [34, 224] on div at bounding box center [31, 223] width 10 height 10
click at [749, 508] on icon at bounding box center [748, 609] width 5 height 9
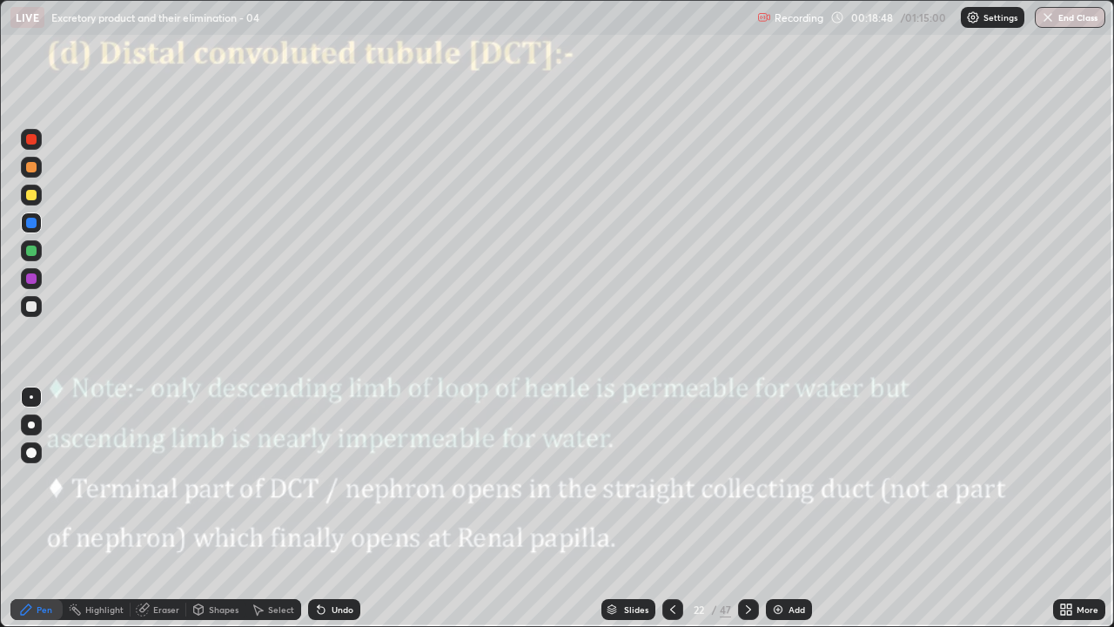
click at [35, 305] on div at bounding box center [31, 306] width 10 height 10
click at [32, 166] on div at bounding box center [31, 167] width 10 height 10
click at [35, 251] on div at bounding box center [31, 251] width 10 height 10
click at [33, 306] on div at bounding box center [31, 306] width 10 height 10
click at [35, 308] on div at bounding box center [31, 306] width 10 height 10
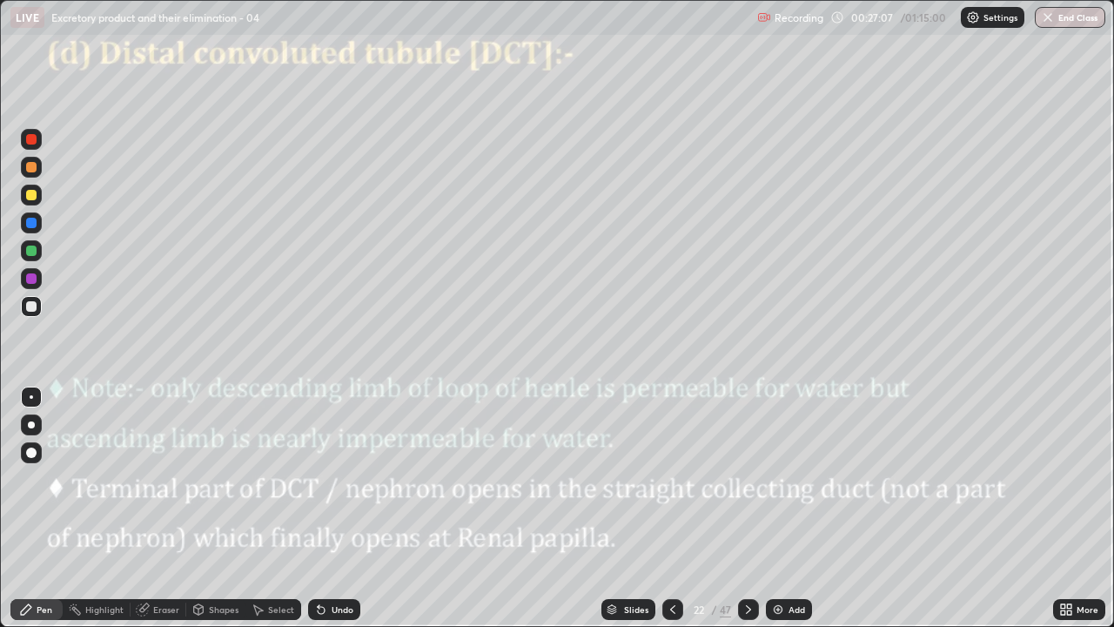
click at [741, 508] on div at bounding box center [748, 609] width 21 height 21
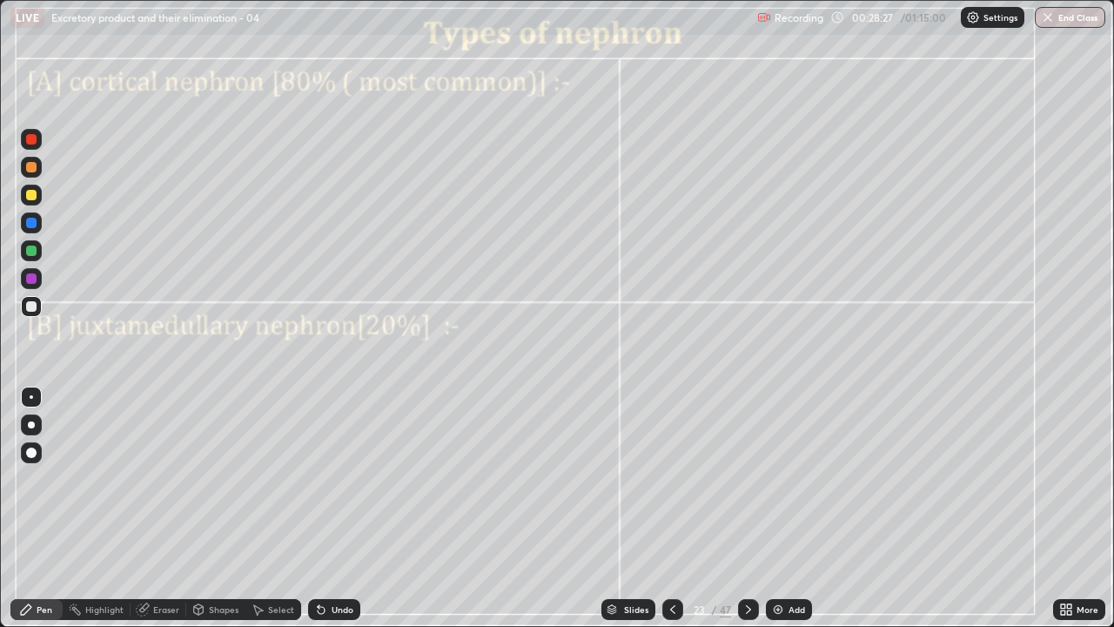
click at [37, 453] on div at bounding box center [31, 452] width 21 height 21
click at [31, 397] on div at bounding box center [31, 396] width 3 height 3
click at [212, 508] on div "Shapes" at bounding box center [224, 609] width 30 height 9
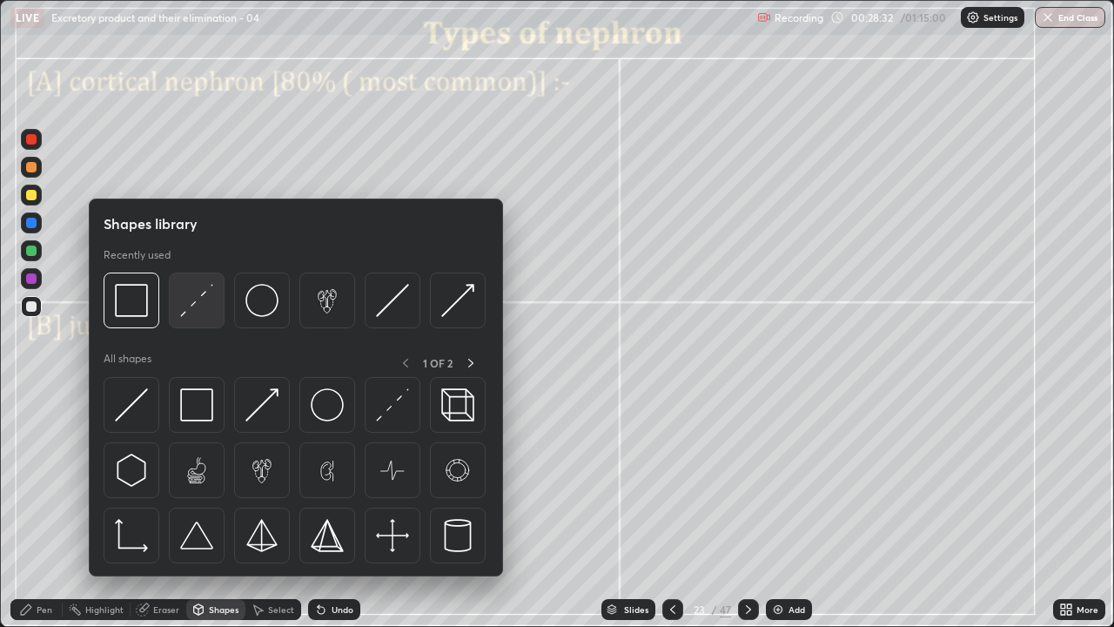
click at [205, 310] on img at bounding box center [196, 300] width 33 height 33
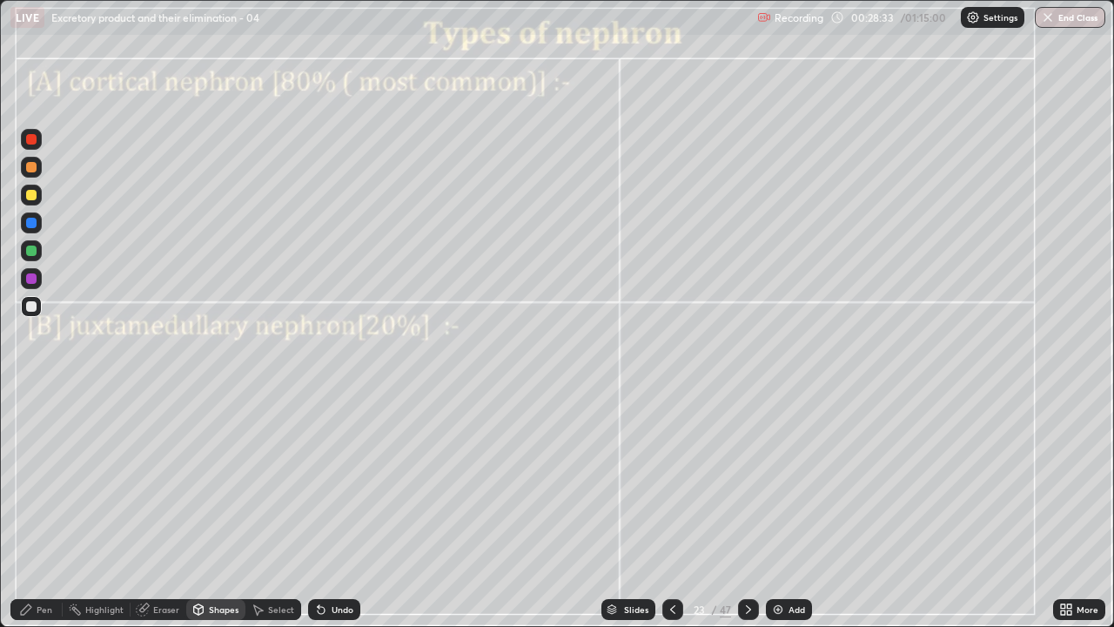
click at [33, 254] on div at bounding box center [31, 251] width 10 height 10
click at [344, 508] on div "Undo" at bounding box center [343, 609] width 22 height 9
click at [52, 508] on div "Pen" at bounding box center [36, 609] width 52 height 21
click at [30, 425] on div at bounding box center [31, 424] width 7 height 7
click at [33, 169] on div at bounding box center [31, 167] width 10 height 10
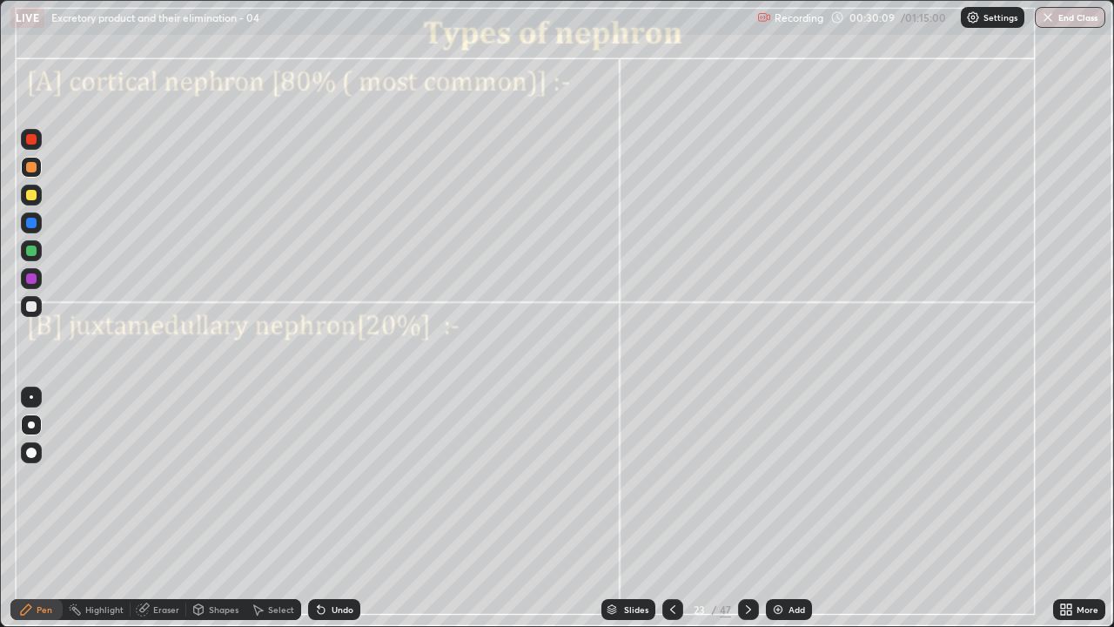
click at [31, 397] on div at bounding box center [31, 396] width 3 height 3
click at [32, 148] on div at bounding box center [31, 139] width 21 height 21
click at [33, 219] on div at bounding box center [31, 223] width 10 height 10
click at [31, 425] on div at bounding box center [31, 424] width 7 height 7
click at [336, 508] on div "Undo" at bounding box center [334, 609] width 52 height 21
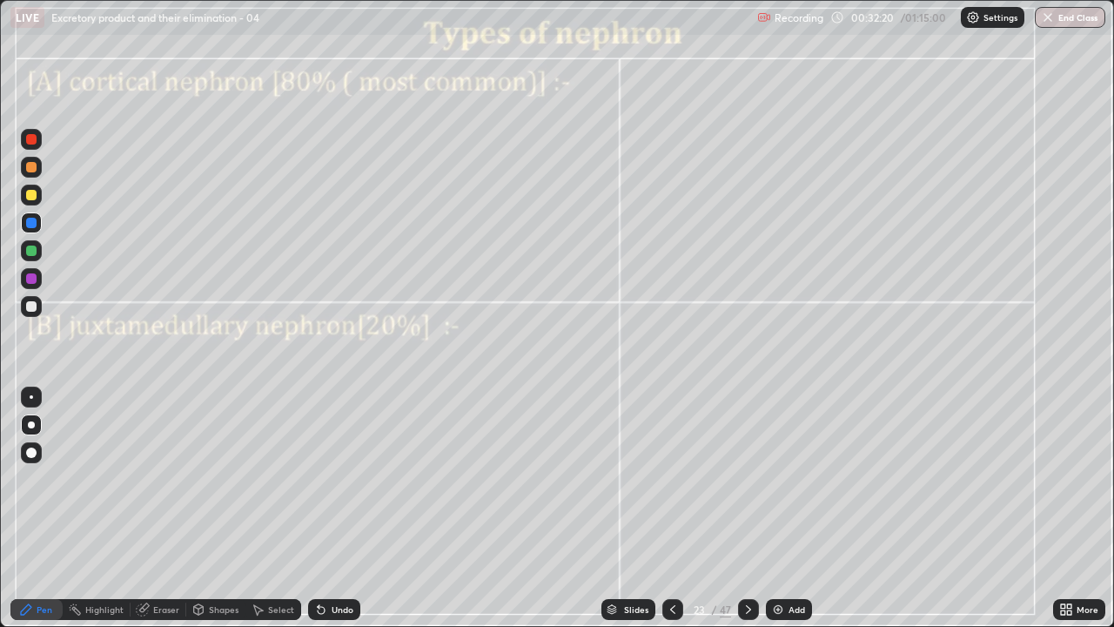
click at [31, 397] on div at bounding box center [31, 396] width 3 height 3
click at [31, 306] on div at bounding box center [31, 306] width 10 height 10
click at [31, 425] on div at bounding box center [31, 424] width 7 height 7
click at [37, 251] on div at bounding box center [31, 250] width 21 height 21
click at [336, 508] on div "Undo" at bounding box center [343, 609] width 22 height 9
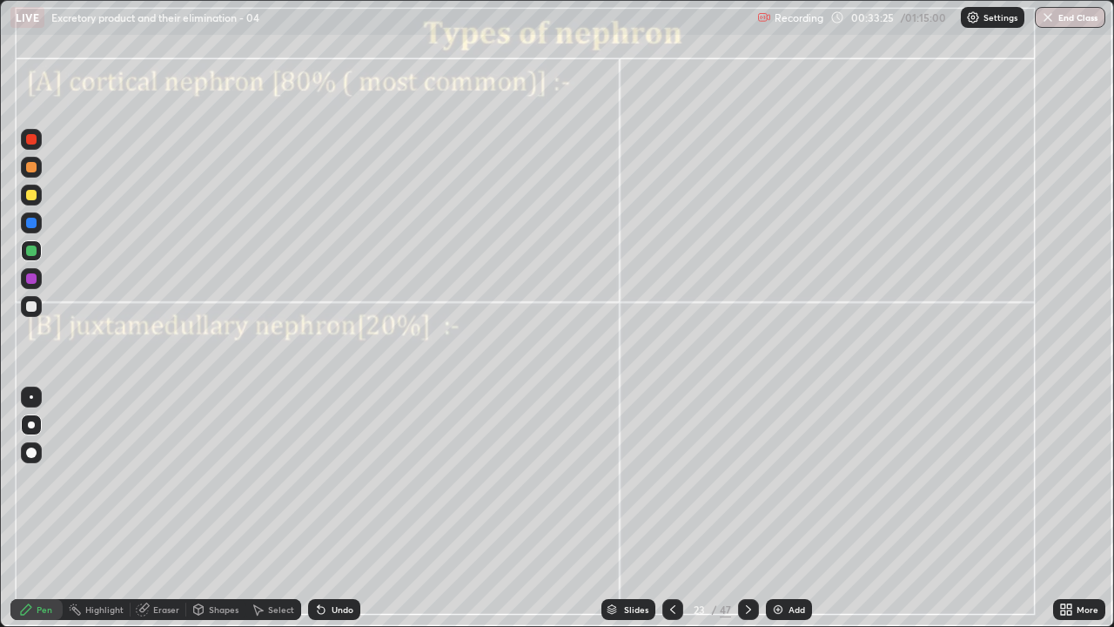
click at [31, 397] on div at bounding box center [31, 396] width 3 height 3
click at [38, 306] on div at bounding box center [31, 306] width 21 height 21
click at [322, 508] on icon at bounding box center [321, 609] width 14 height 14
click at [320, 508] on icon at bounding box center [321, 609] width 14 height 14
click at [326, 508] on div "Undo" at bounding box center [334, 609] width 52 height 21
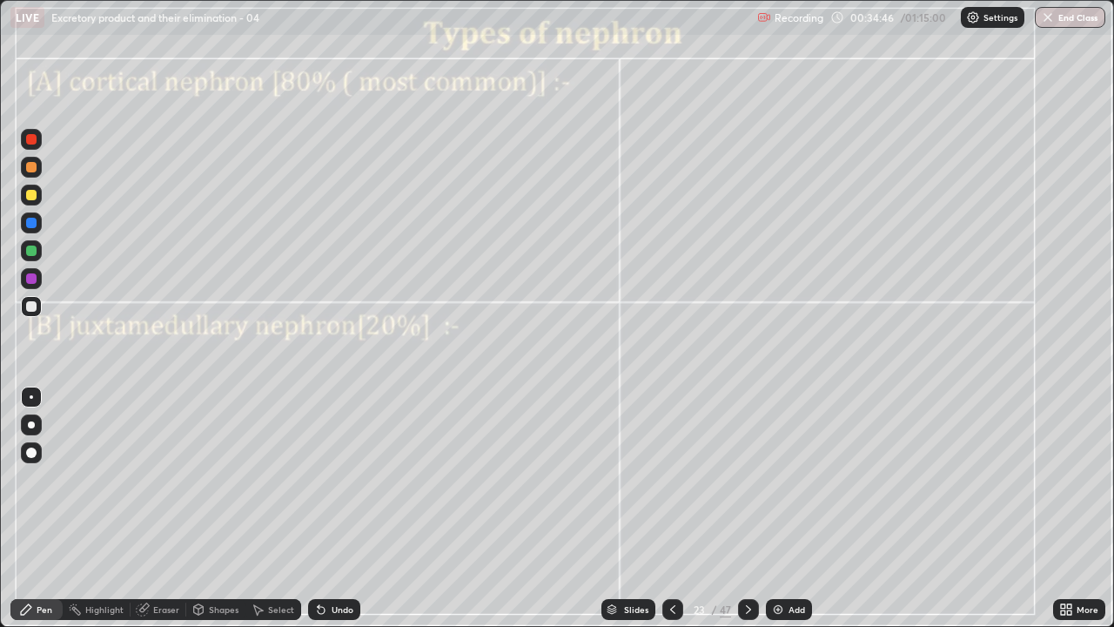
click at [326, 508] on div "Undo" at bounding box center [334, 609] width 52 height 21
click at [333, 508] on div "Undo" at bounding box center [343, 609] width 22 height 9
click at [33, 281] on div at bounding box center [31, 278] width 10 height 10
click at [336, 508] on div "Undo" at bounding box center [343, 609] width 22 height 9
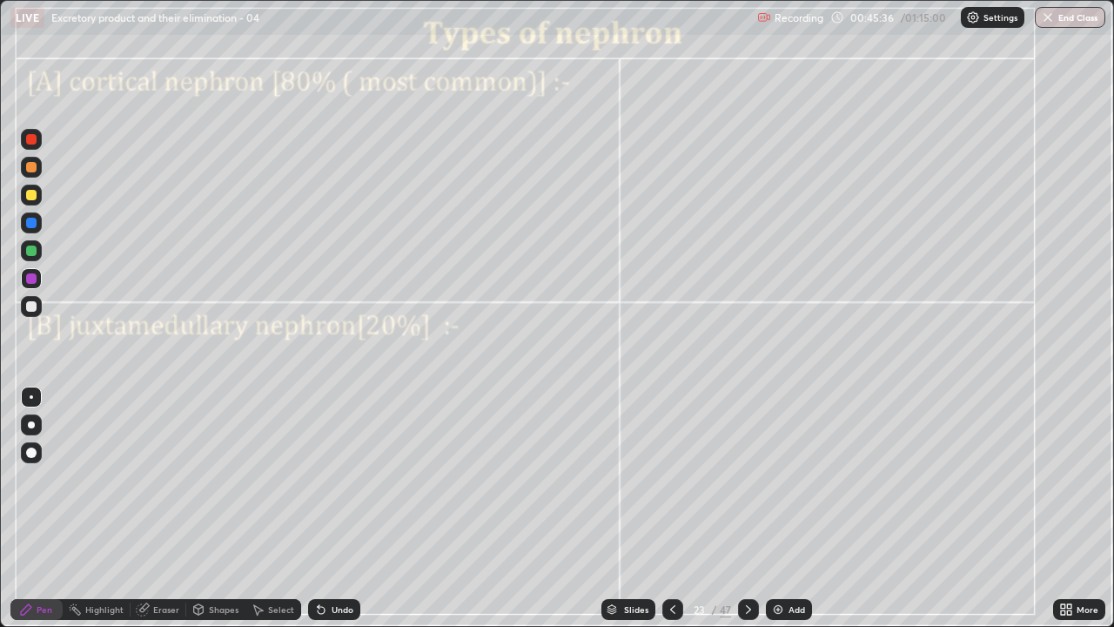
click at [749, 508] on icon at bounding box center [749, 609] width 14 height 14
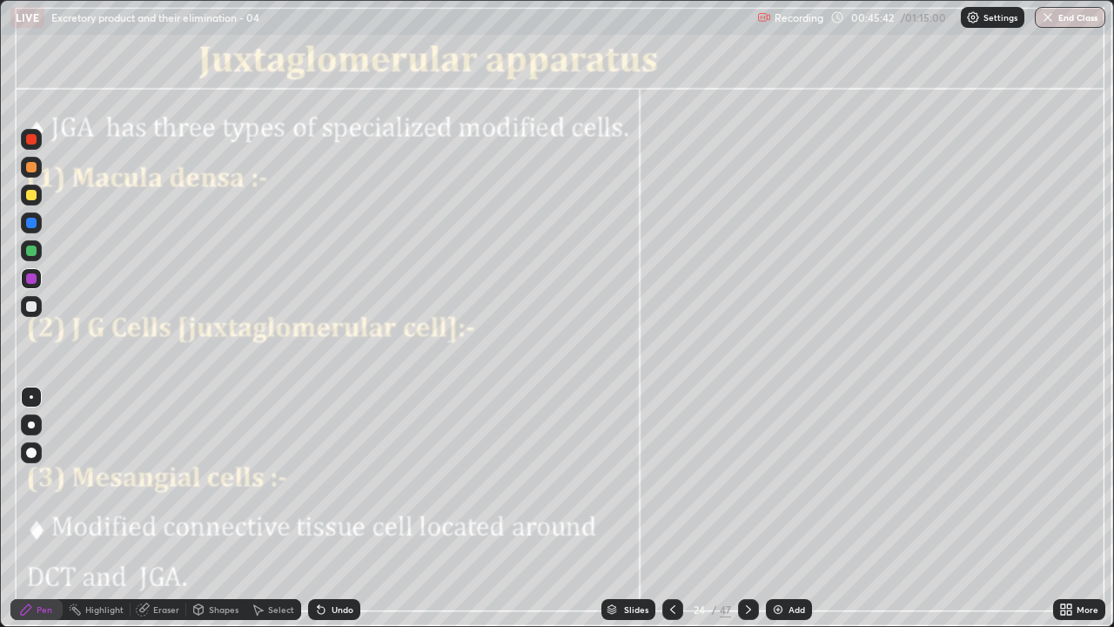
click at [30, 447] on div at bounding box center [31, 452] width 21 height 21
click at [204, 508] on icon at bounding box center [199, 609] width 14 height 14
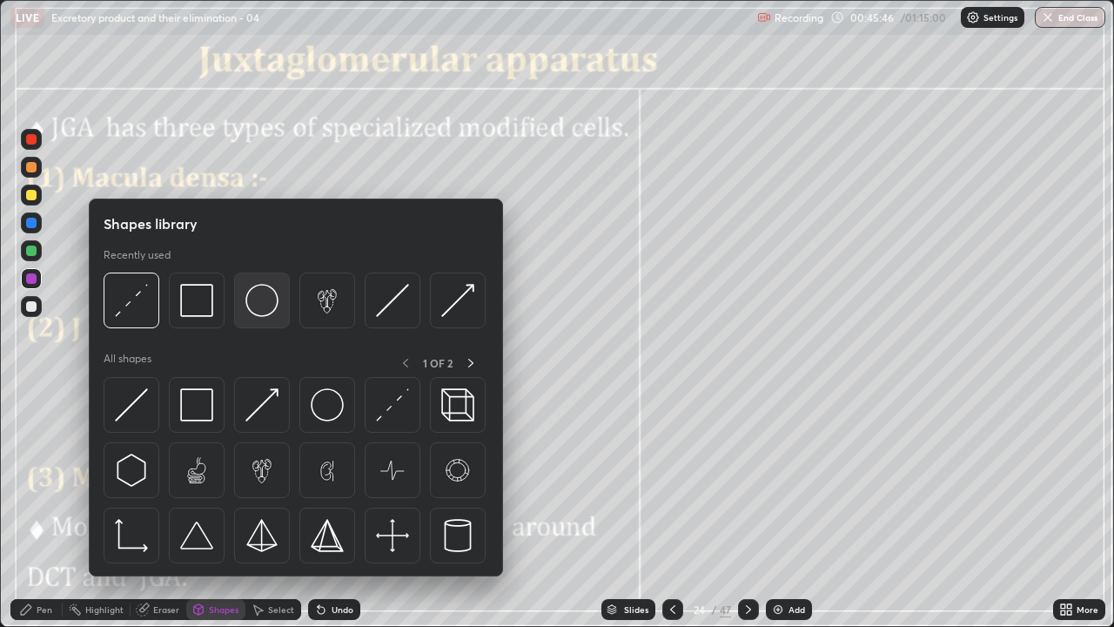
click at [263, 300] on img at bounding box center [262, 300] width 33 height 33
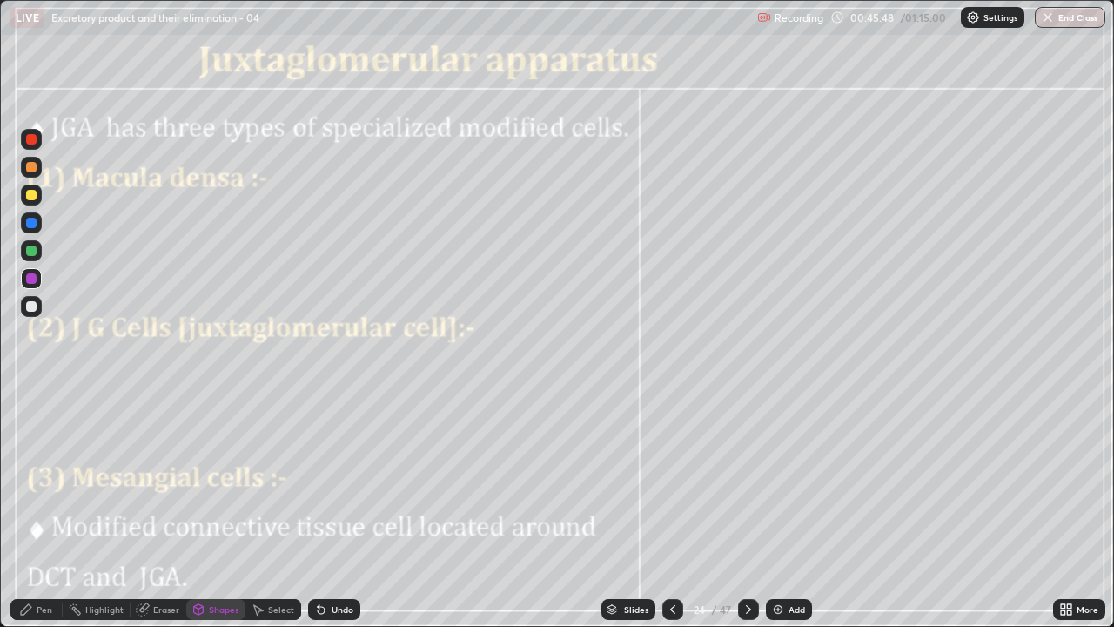
click at [30, 225] on div at bounding box center [31, 223] width 10 height 10
click at [42, 508] on div "Pen" at bounding box center [45, 609] width 16 height 9
click at [30, 141] on div at bounding box center [31, 139] width 10 height 10
click at [40, 508] on div "Pen" at bounding box center [45, 609] width 16 height 9
click at [31, 224] on div at bounding box center [31, 223] width 10 height 10
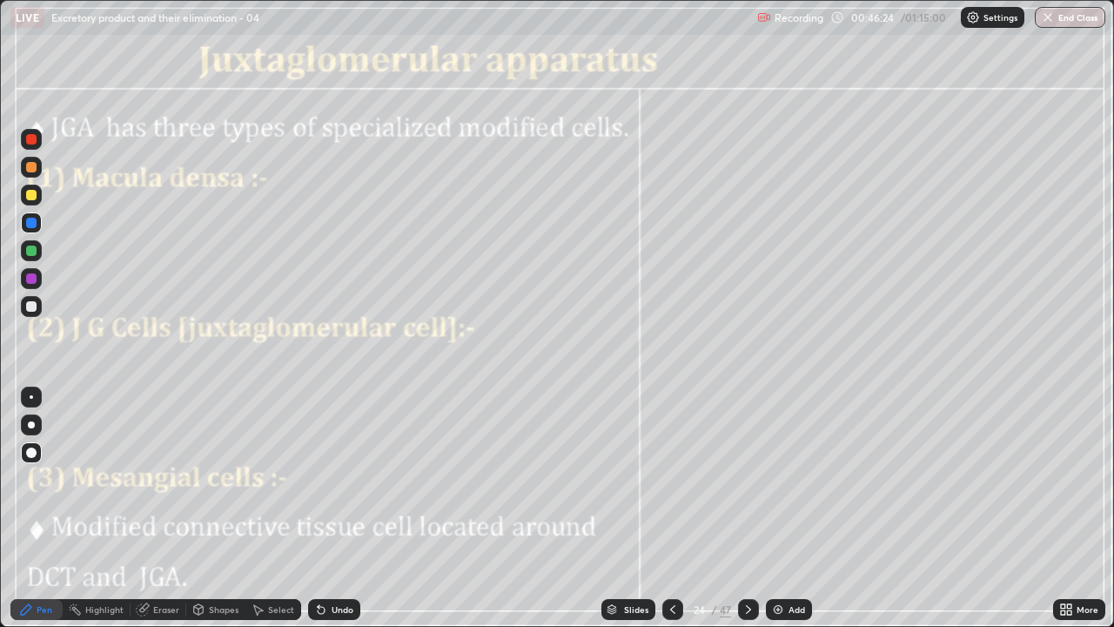
click at [32, 427] on div at bounding box center [31, 424] width 7 height 7
click at [336, 508] on div "Undo" at bounding box center [343, 609] width 22 height 9
click at [337, 508] on div "Undo" at bounding box center [343, 609] width 22 height 9
click at [338, 508] on div "Undo" at bounding box center [343, 609] width 22 height 9
click at [334, 508] on div "Undo" at bounding box center [343, 609] width 22 height 9
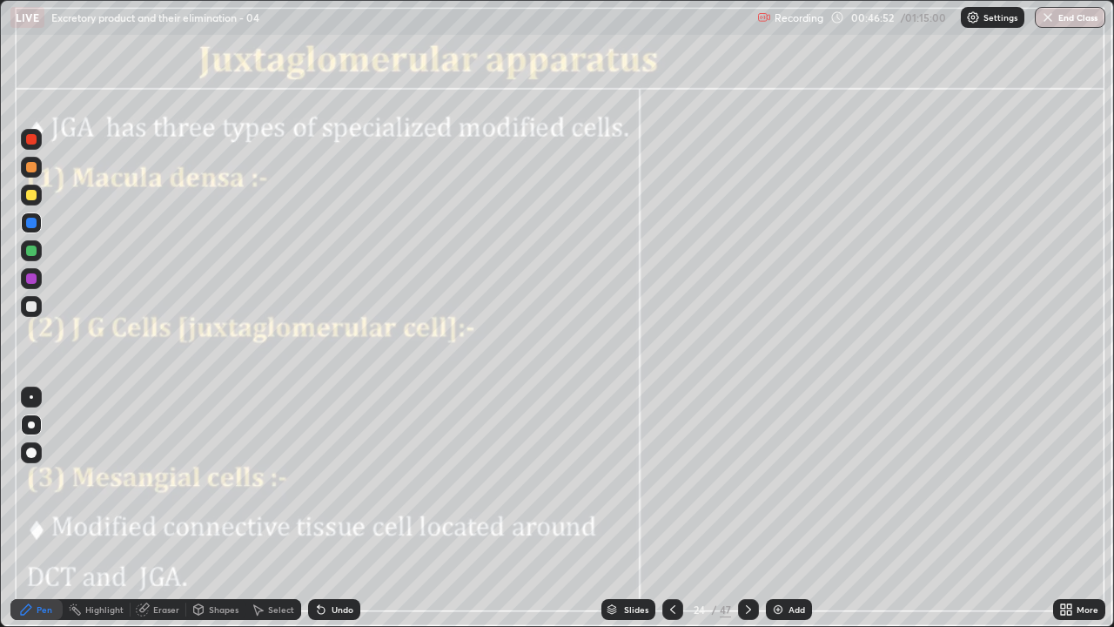
click at [335, 508] on div "Undo" at bounding box center [343, 609] width 22 height 9
click at [32, 139] on div at bounding box center [31, 139] width 10 height 10
click at [31, 252] on div at bounding box center [31, 251] width 10 height 10
click at [30, 398] on div at bounding box center [31, 396] width 3 height 3
click at [36, 177] on div at bounding box center [31, 167] width 21 height 21
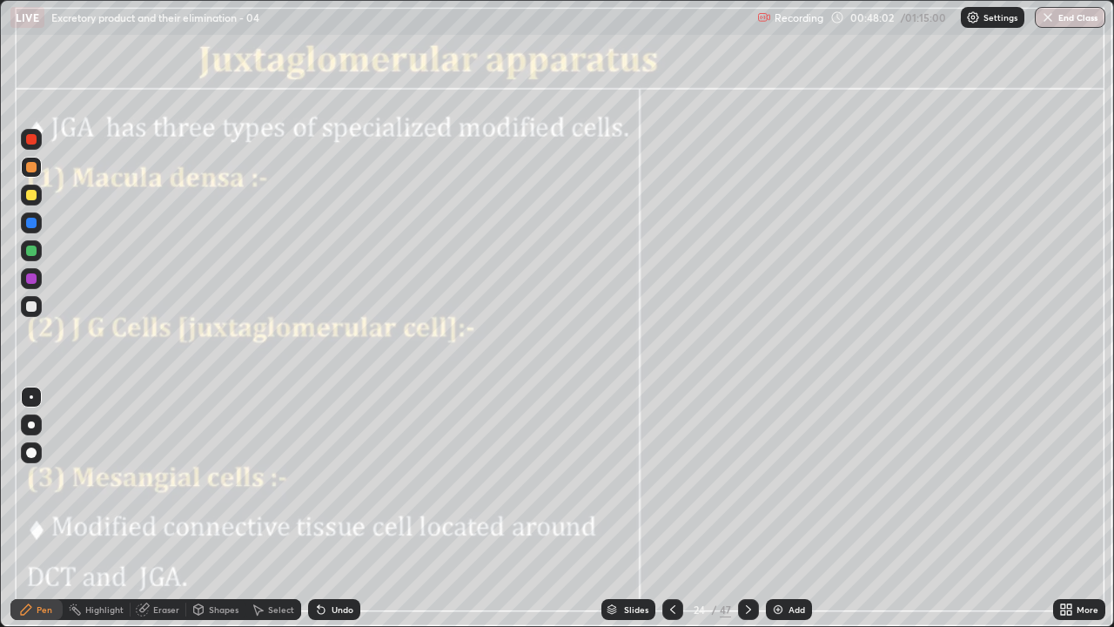
click at [31, 397] on div at bounding box center [31, 396] width 3 height 3
click at [334, 508] on div "Undo" at bounding box center [343, 609] width 22 height 9
click at [335, 508] on div "Undo" at bounding box center [343, 609] width 22 height 9
click at [331, 508] on div "Undo" at bounding box center [334, 609] width 52 height 21
click at [332, 508] on div "Undo" at bounding box center [343, 609] width 22 height 9
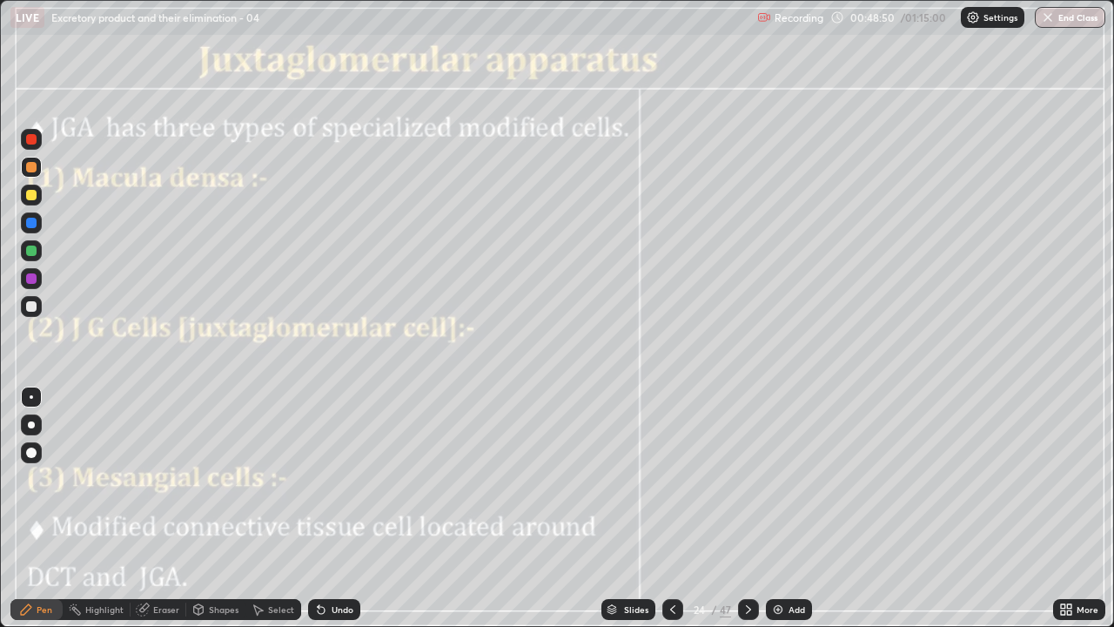
click at [32, 280] on div at bounding box center [31, 278] width 10 height 10
click at [31, 425] on div at bounding box center [31, 424] width 7 height 7
click at [48, 508] on div "Pen" at bounding box center [36, 609] width 52 height 21
click at [38, 399] on div at bounding box center [31, 397] width 21 height 21
click at [38, 393] on div at bounding box center [31, 397] width 21 height 21
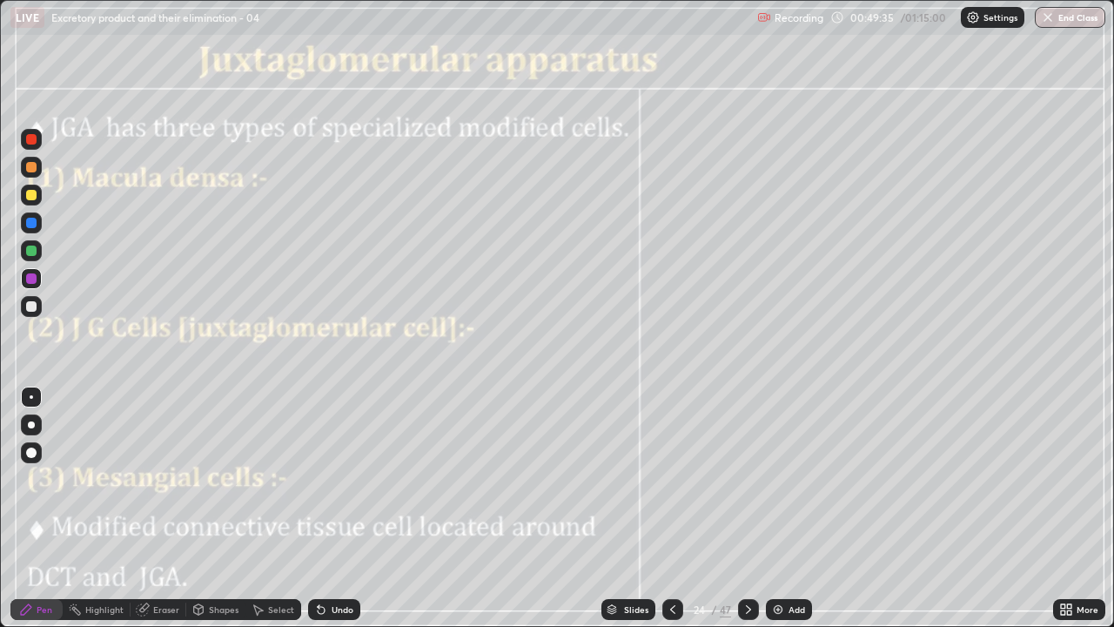
click at [41, 420] on div at bounding box center [31, 424] width 21 height 21
click at [30, 140] on div at bounding box center [31, 139] width 10 height 10
click at [32, 173] on div at bounding box center [31, 167] width 21 height 21
click at [31, 397] on div at bounding box center [31, 396] width 3 height 3
click at [28, 305] on div at bounding box center [31, 306] width 10 height 10
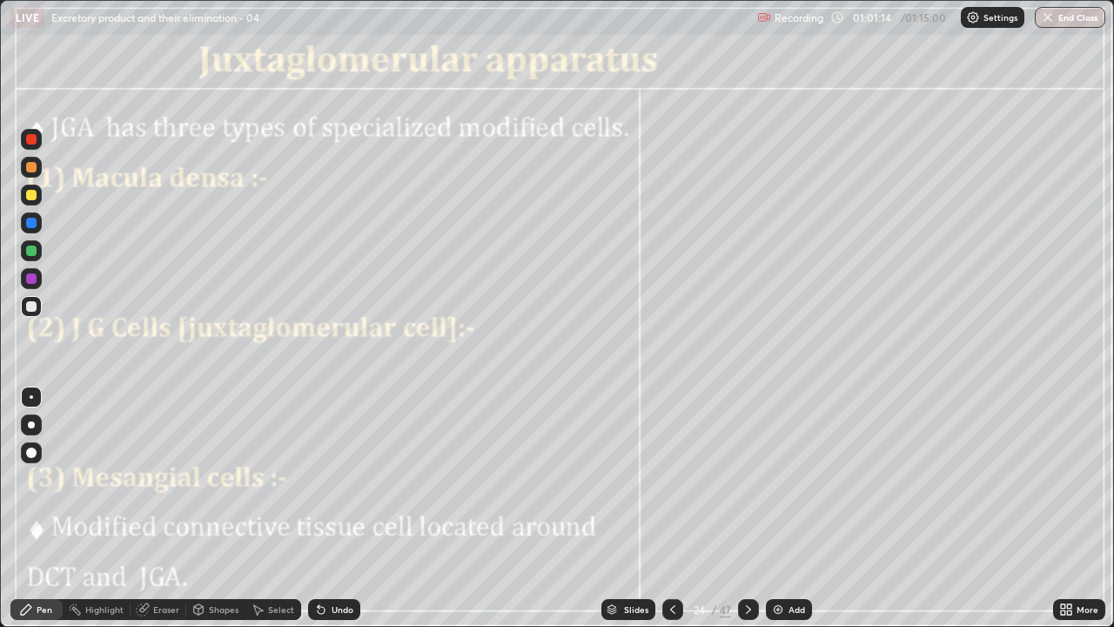
click at [27, 306] on div at bounding box center [31, 306] width 10 height 10
click at [332, 508] on div "Undo" at bounding box center [343, 609] width 22 height 9
click at [333, 508] on div "Undo" at bounding box center [343, 609] width 22 height 9
click at [334, 508] on div "Undo" at bounding box center [343, 609] width 22 height 9
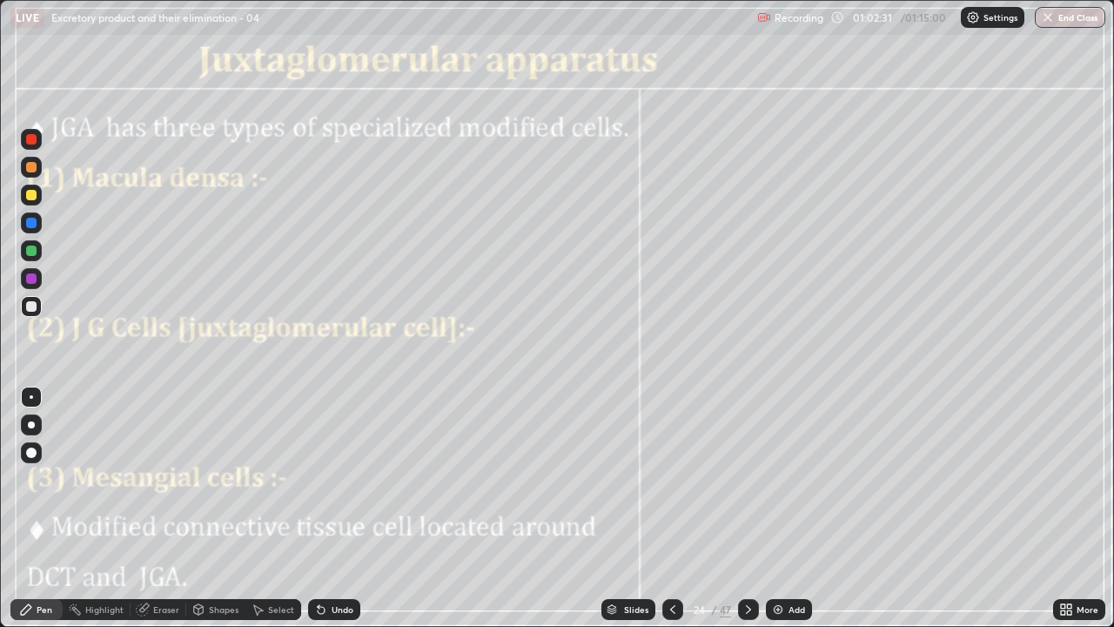
click at [326, 508] on div "Undo" at bounding box center [334, 609] width 52 height 21
click at [332, 508] on div "Undo" at bounding box center [343, 609] width 22 height 9
click at [335, 508] on div "Undo" at bounding box center [343, 609] width 22 height 9
click at [338, 508] on div "Undo" at bounding box center [334, 609] width 52 height 21
click at [746, 508] on icon at bounding box center [749, 609] width 14 height 14
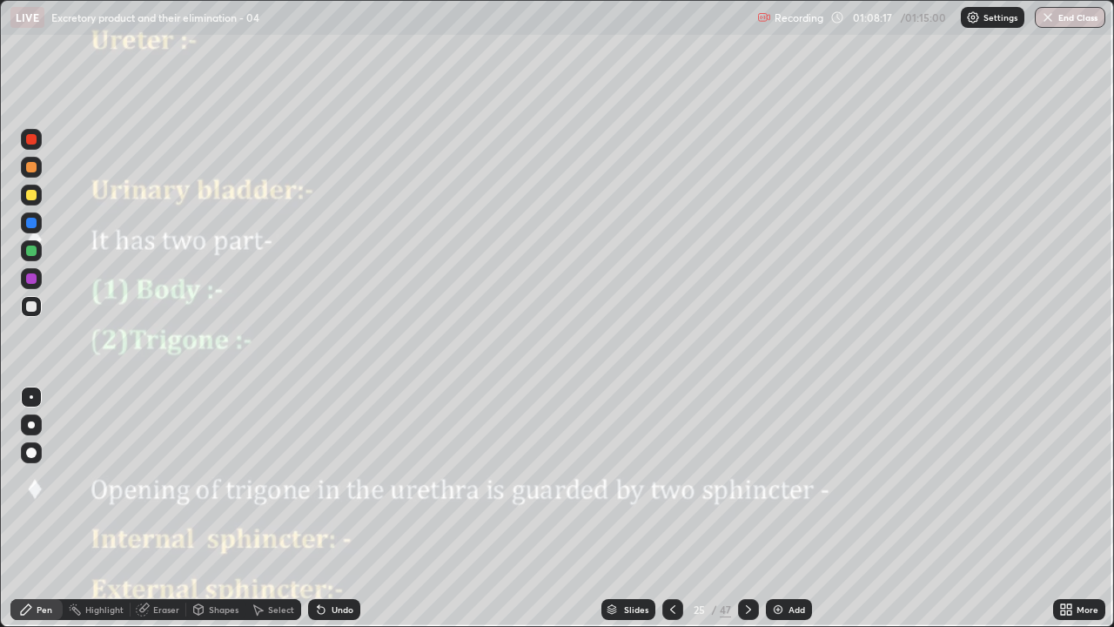
click at [32, 304] on div at bounding box center [31, 306] width 10 height 10
click at [1063, 22] on button "End Class" at bounding box center [1071, 17] width 69 height 21
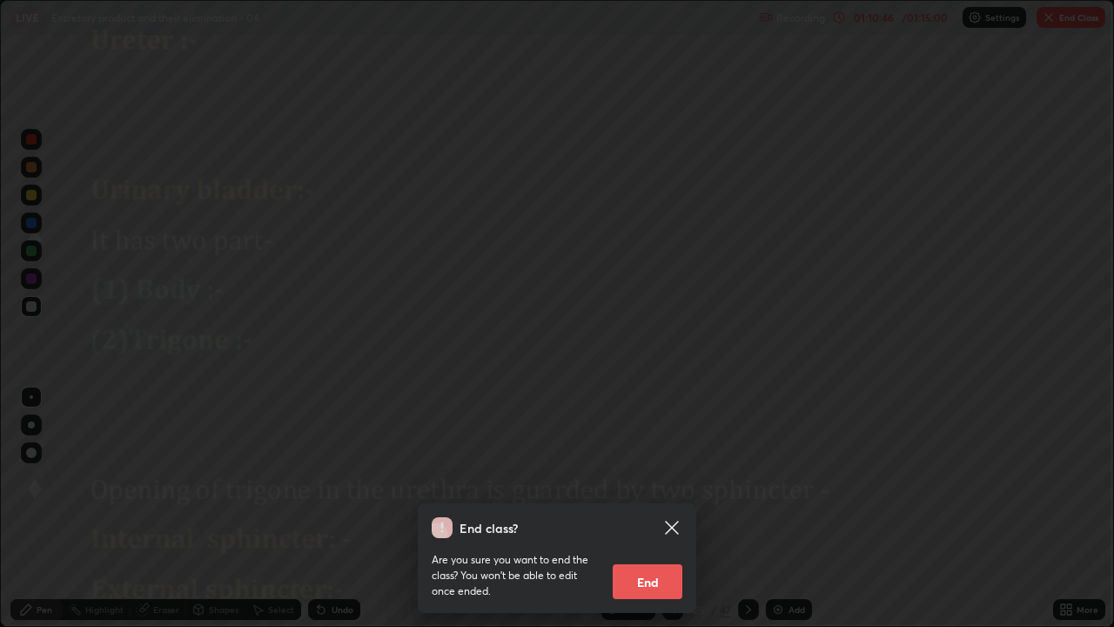
click at [668, 508] on button "End" at bounding box center [648, 581] width 70 height 35
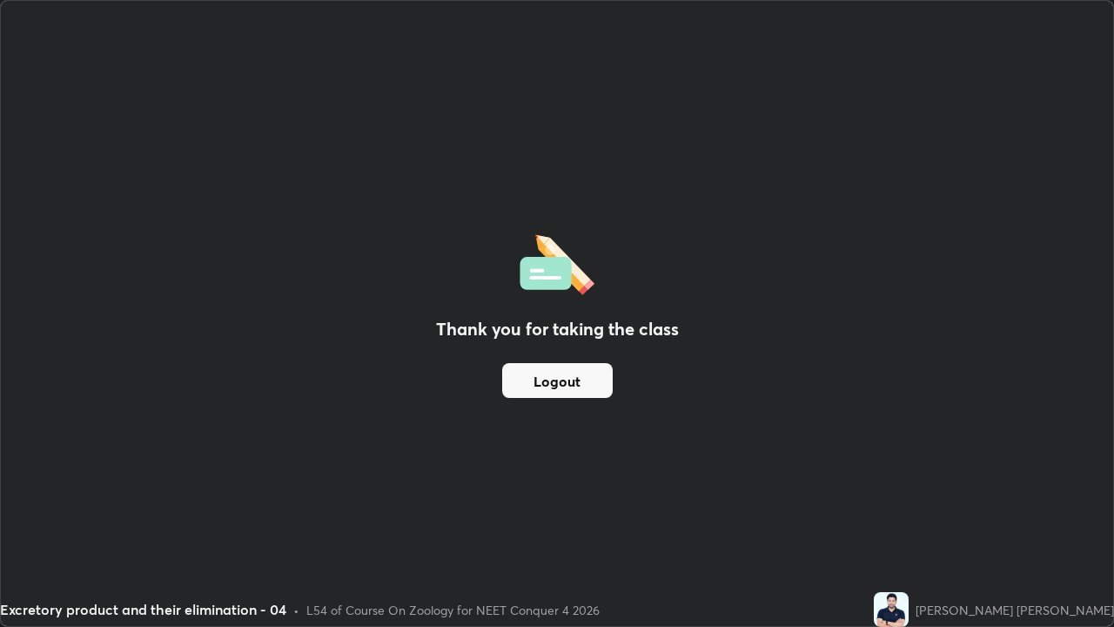
click at [585, 381] on button "Logout" at bounding box center [557, 380] width 111 height 35
